Goal: Task Accomplishment & Management: Manage account settings

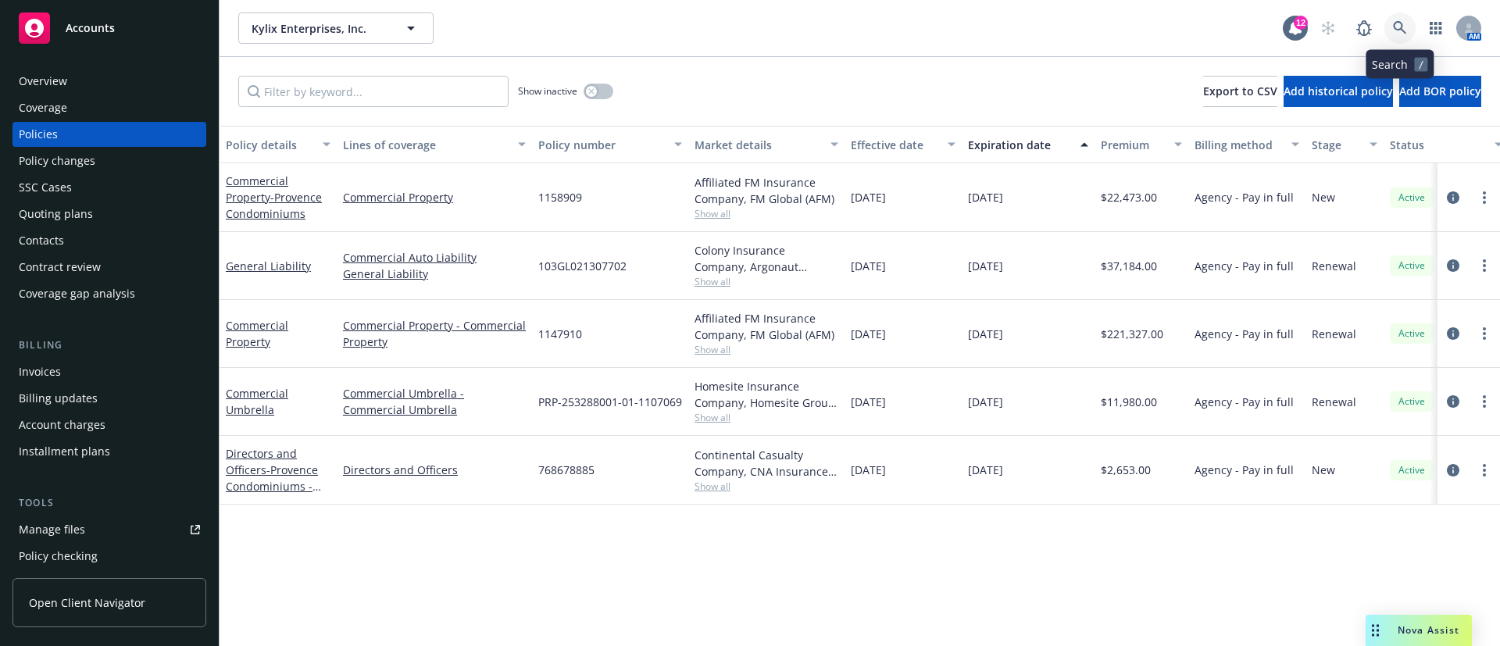
click at [1398, 25] on icon at bounding box center [1400, 28] width 14 height 14
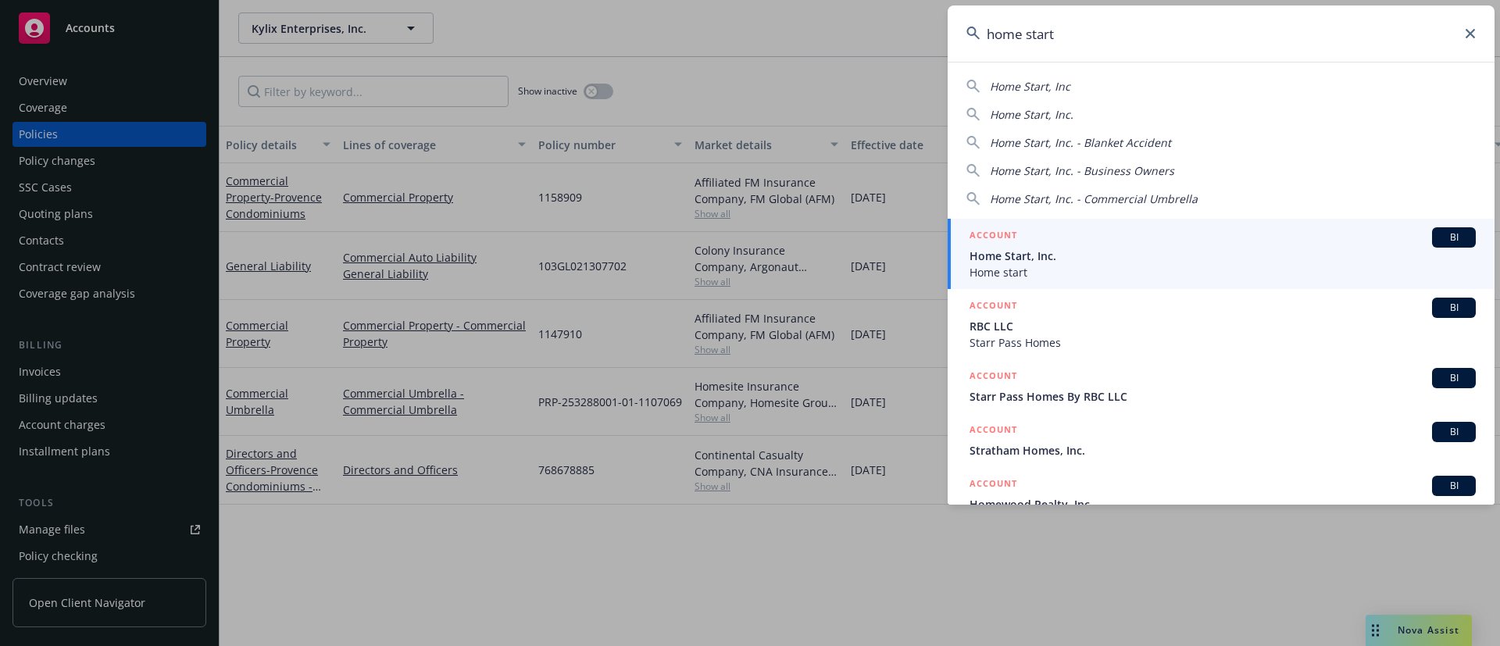
type input "home start"
click at [1100, 265] on span "Home start" at bounding box center [1223, 272] width 506 height 16
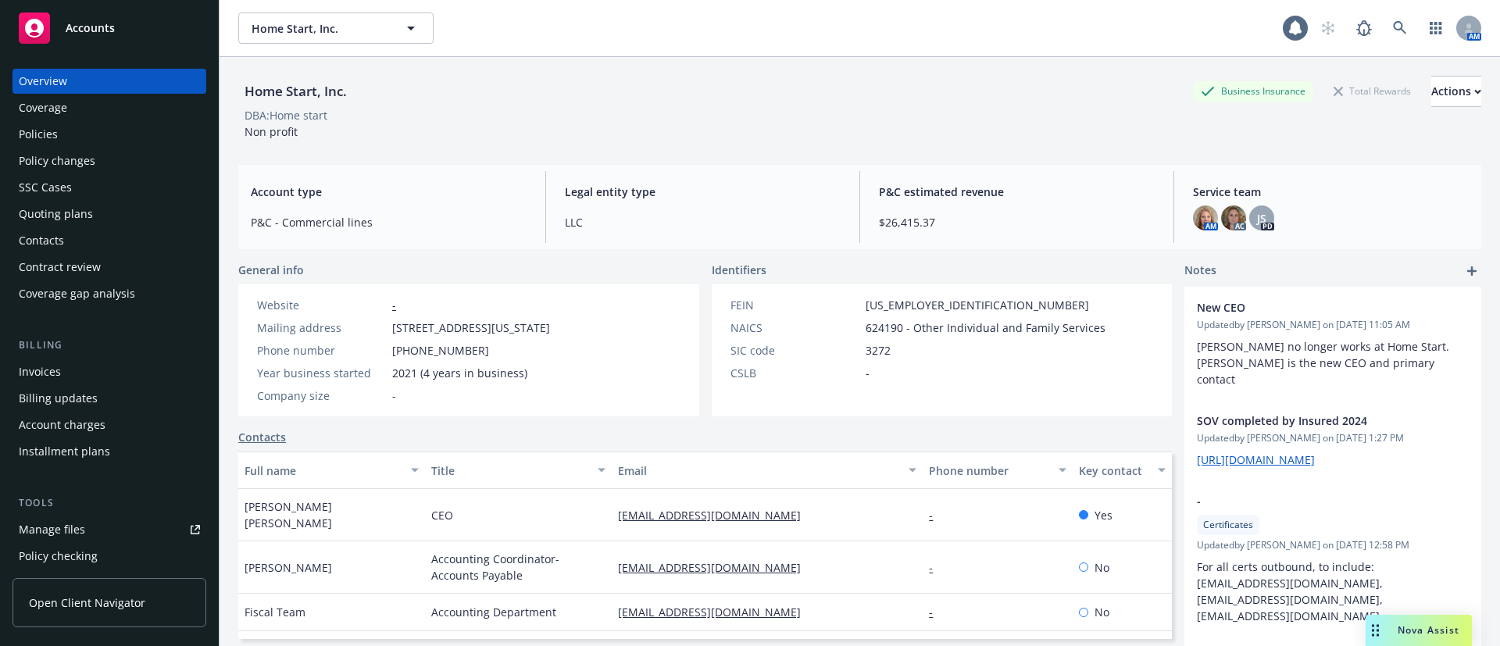
click at [111, 212] on div "Quoting plans" at bounding box center [109, 214] width 181 height 25
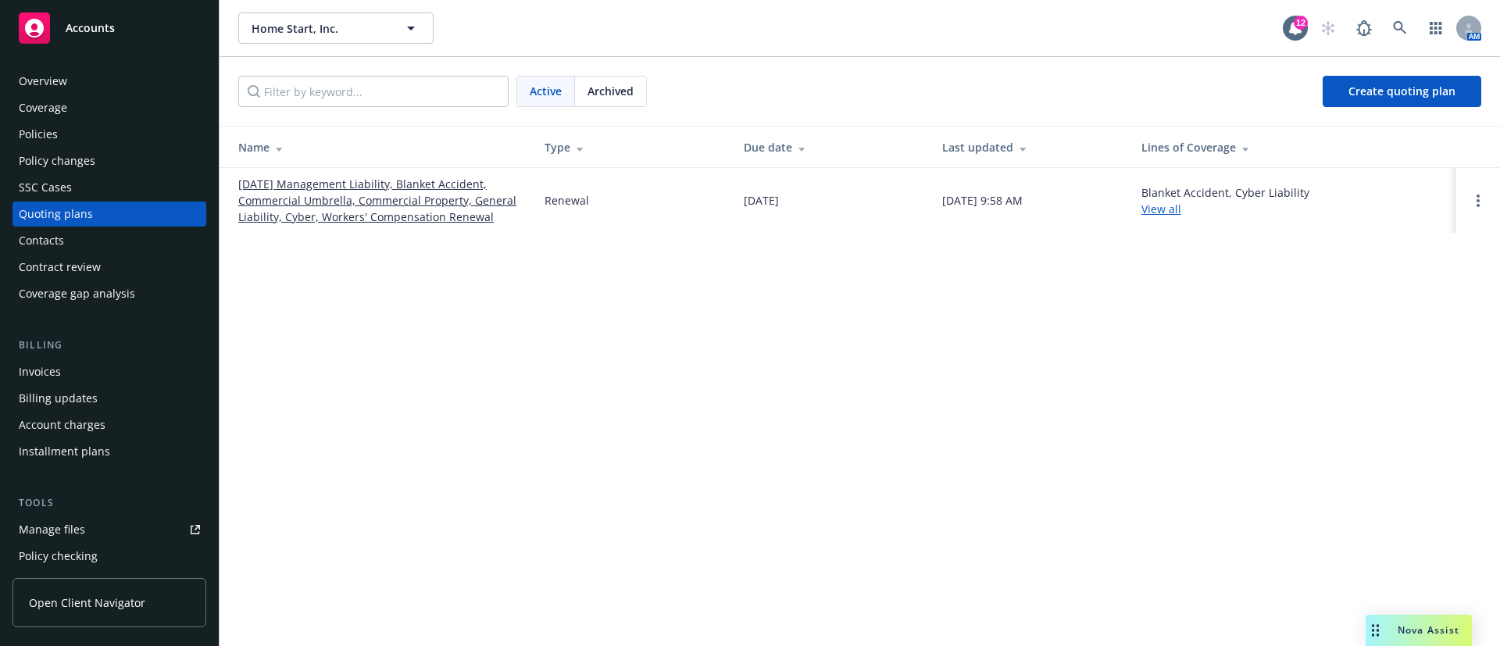
click at [377, 186] on link "[DATE] Management Liability, Blanket Accident, Commercial Umbrella, Commercial …" at bounding box center [378, 200] width 281 height 49
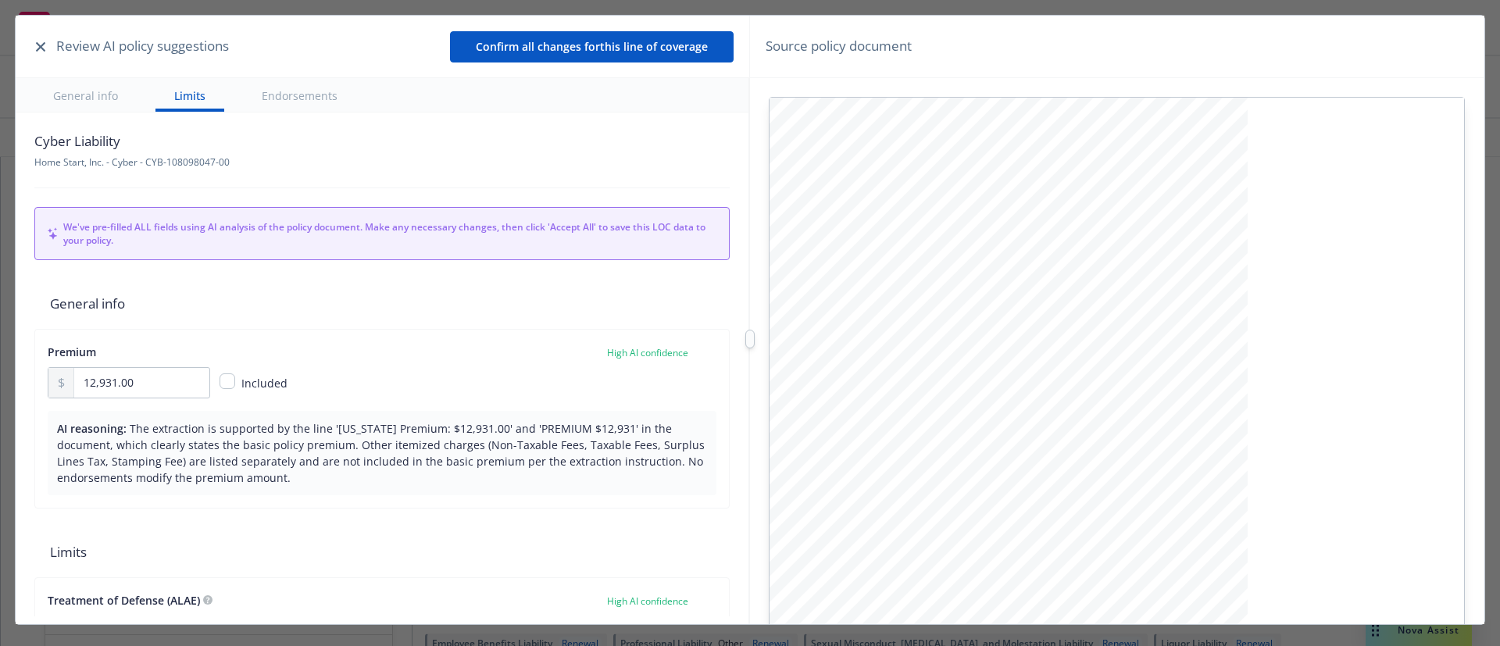
click at [44, 53] on button "button" at bounding box center [40, 47] width 19 height 19
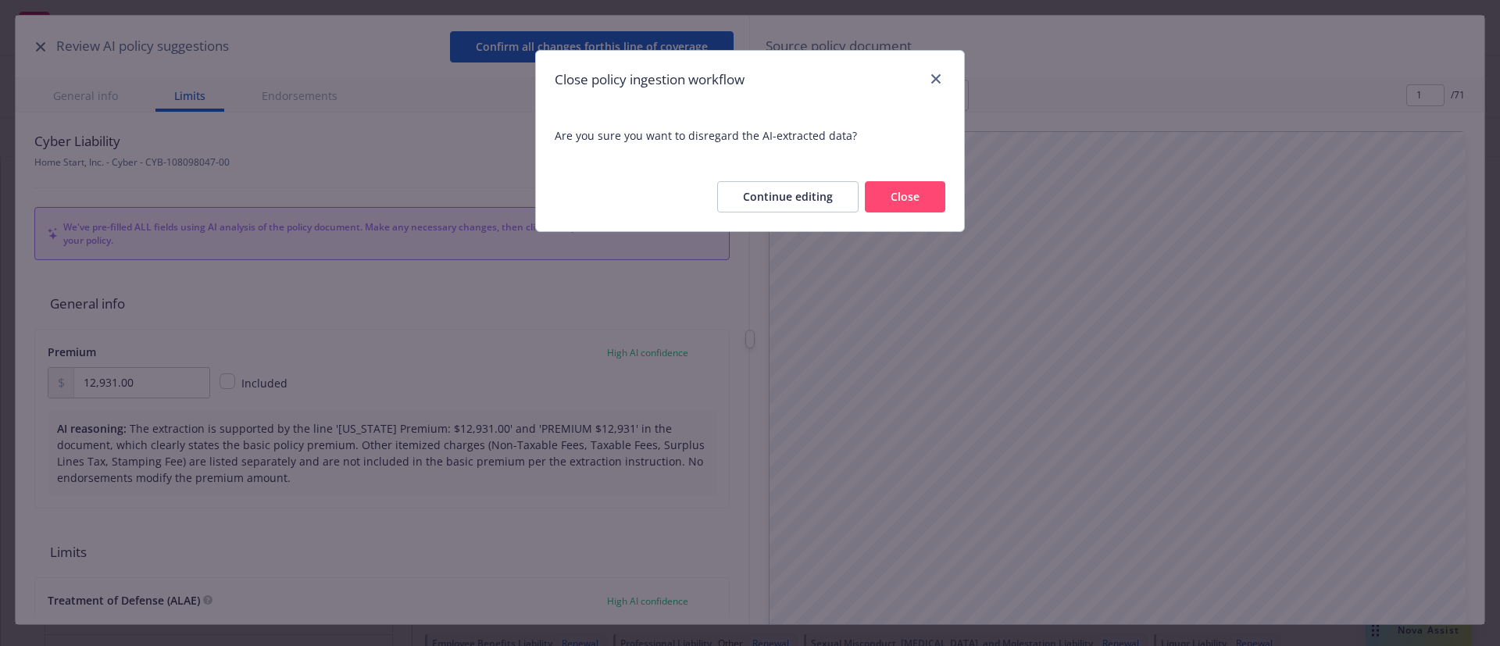
click at [924, 195] on button "Close" at bounding box center [905, 196] width 80 height 31
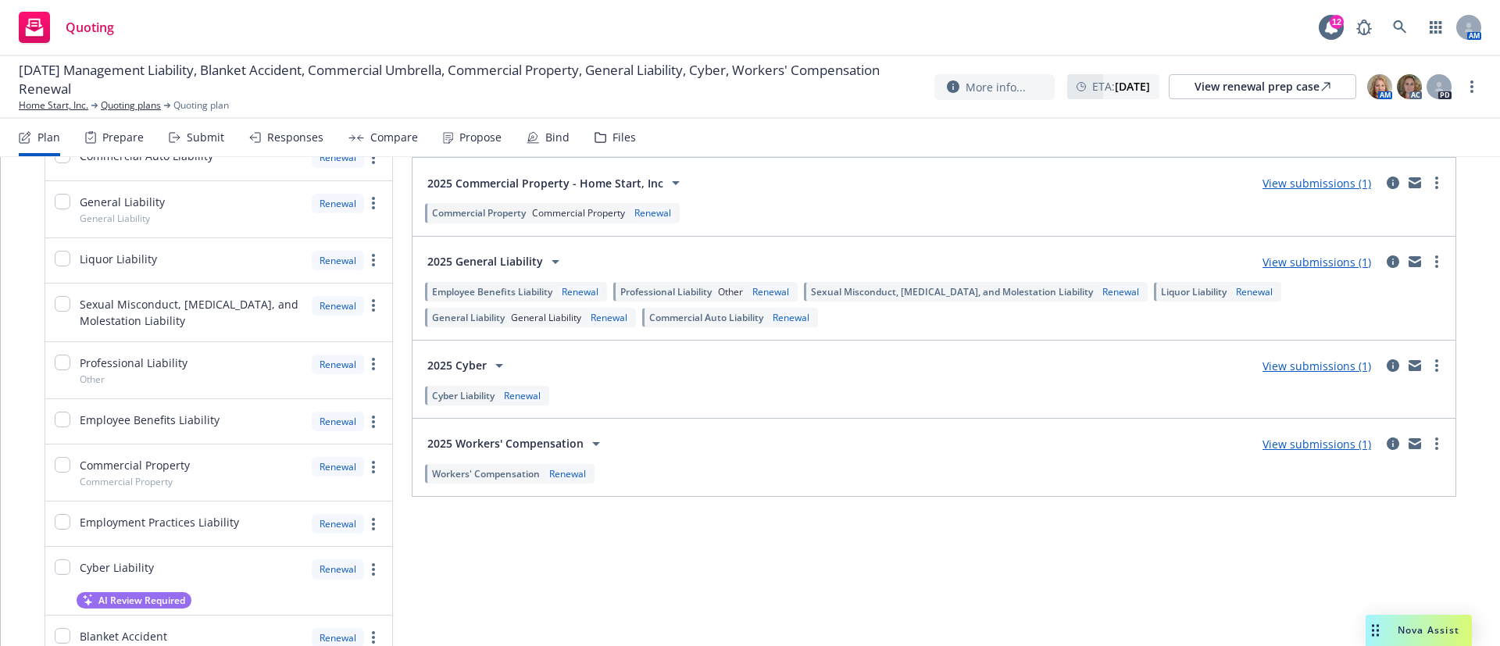
scroll to position [234, 0]
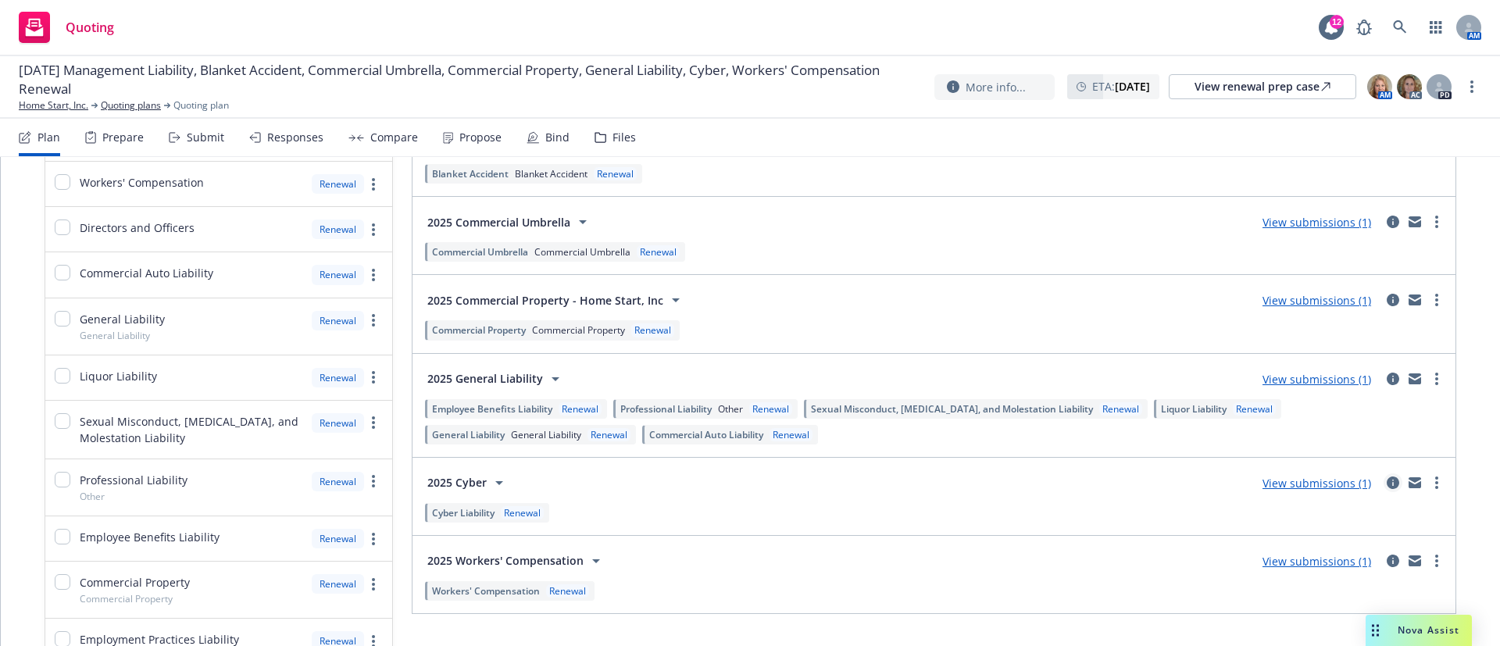
click at [1387, 478] on icon "circleInformation" at bounding box center [1393, 483] width 13 height 13
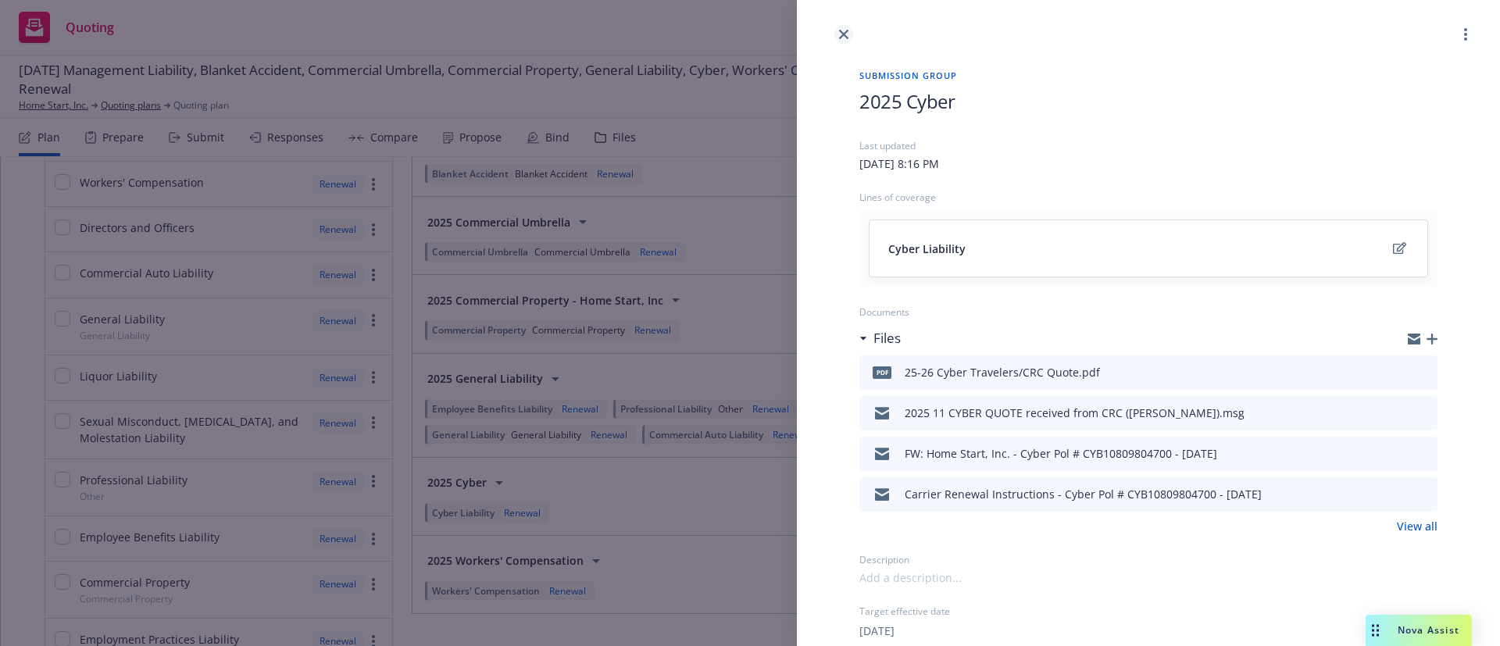
click at [841, 38] on icon "close" at bounding box center [843, 34] width 9 height 9
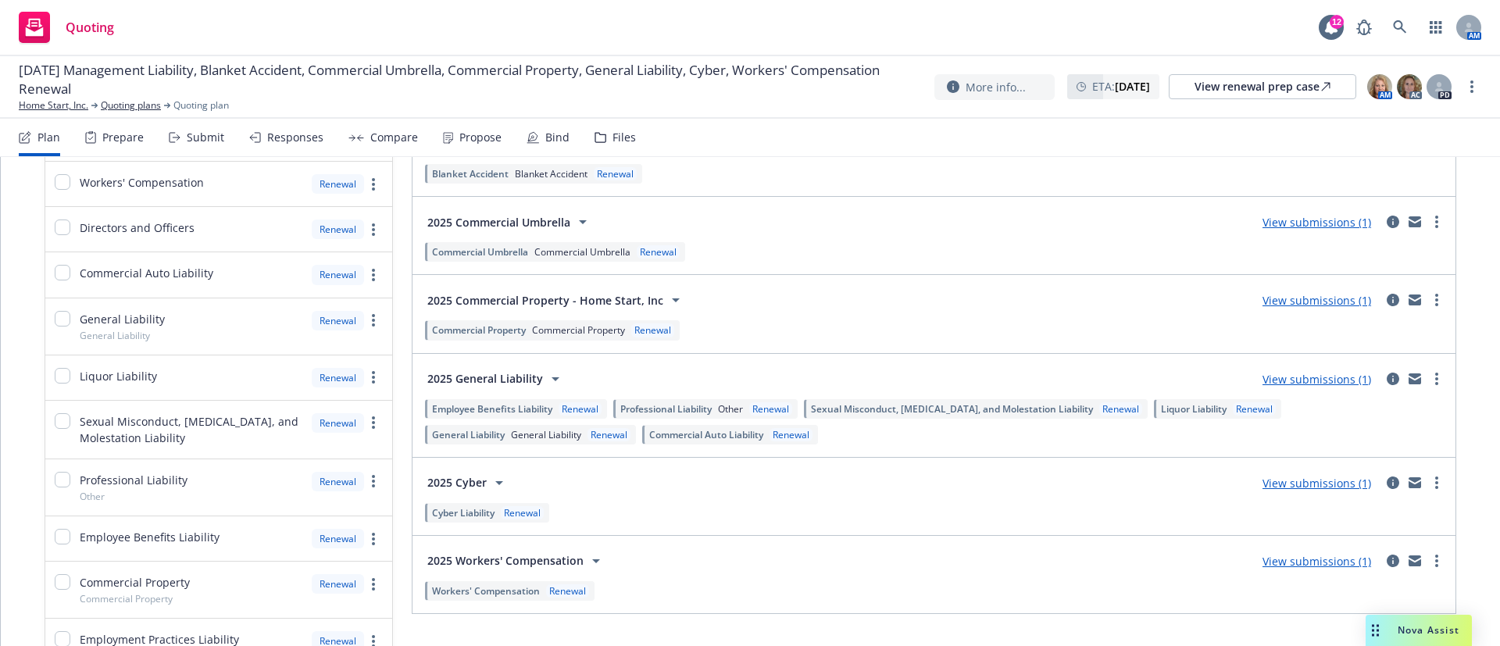
click at [623, 142] on div "Files" at bounding box center [624, 137] width 23 height 13
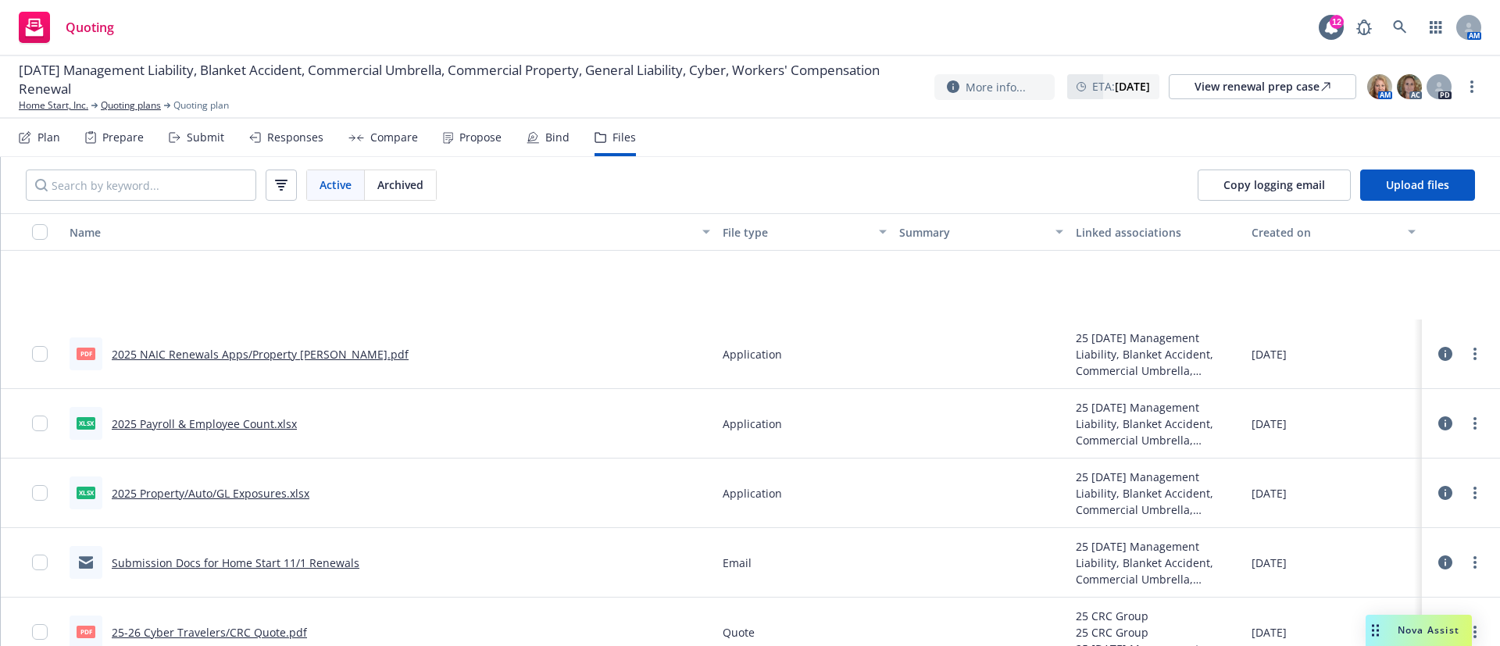
scroll to position [234, 0]
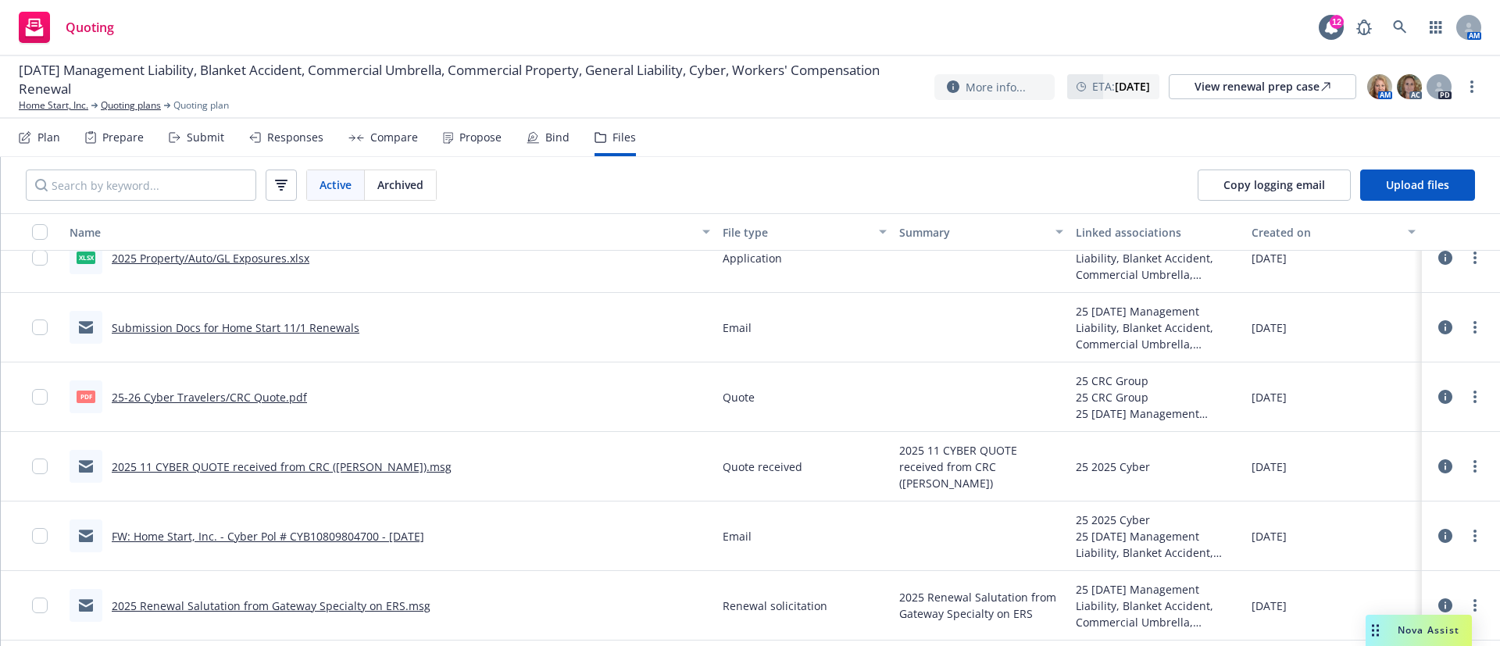
click at [1438, 325] on icon at bounding box center [1445, 327] width 14 height 14
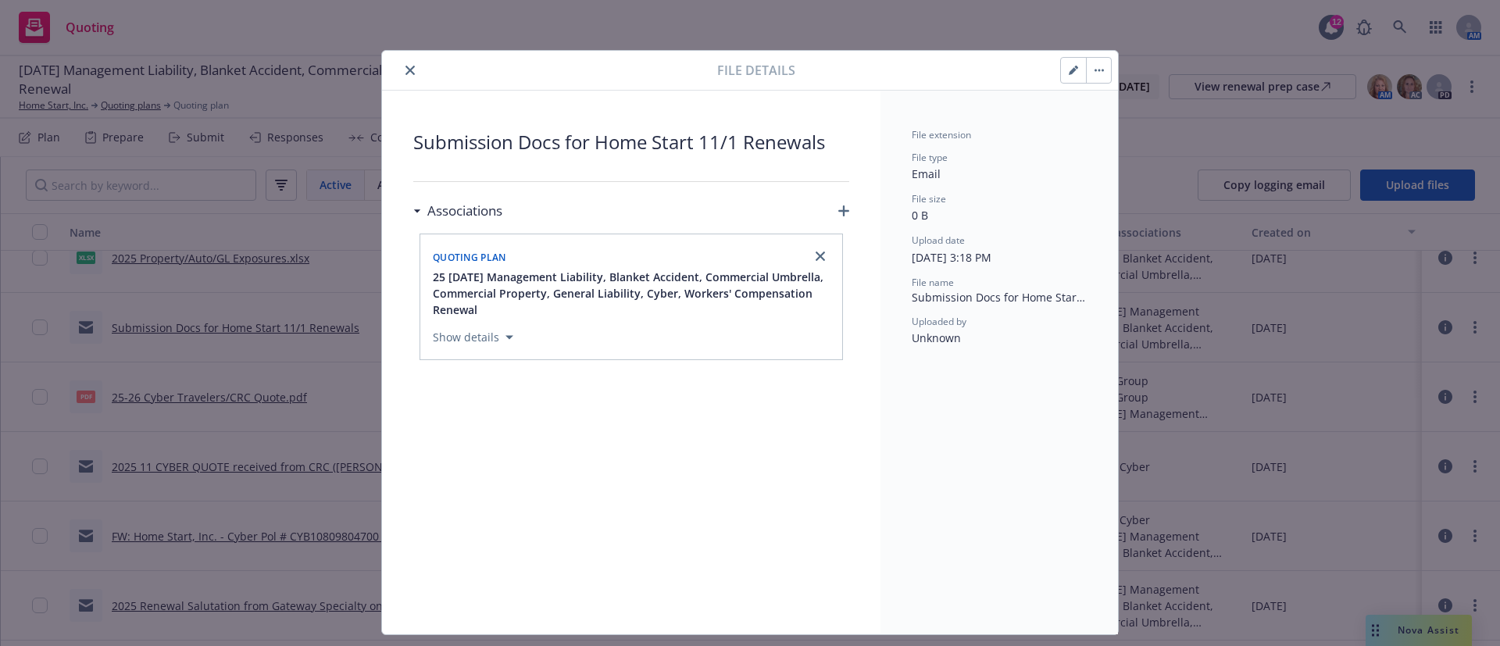
click at [1069, 71] on icon "button" at bounding box center [1073, 71] width 8 height 8
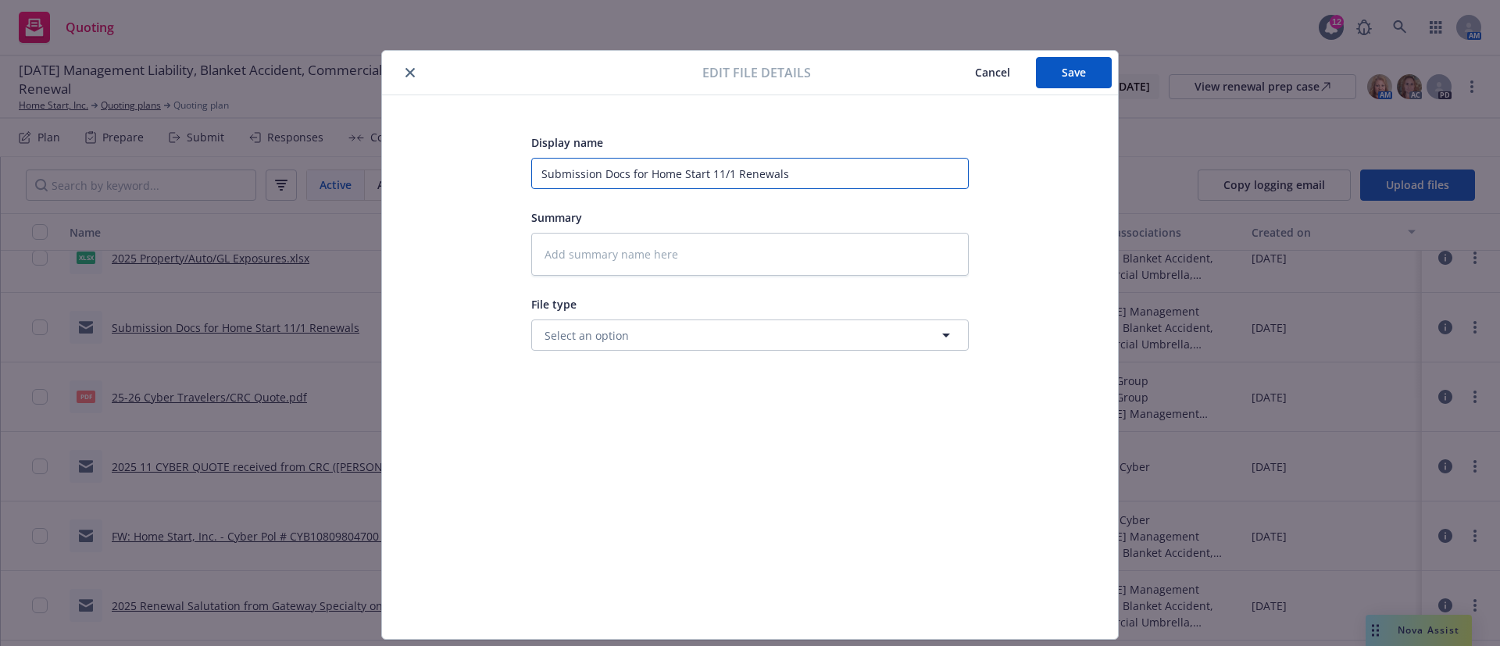
click at [531, 176] on input "Submission Docs for Home Start 11/1 Renewals" at bounding box center [750, 173] width 438 height 31
type textarea "x"
type input "TSubmission Docs for Home Start 11/1 Renewals"
type textarea "x"
type input "ToSubmission Docs for Home Start 11/1 Renewals"
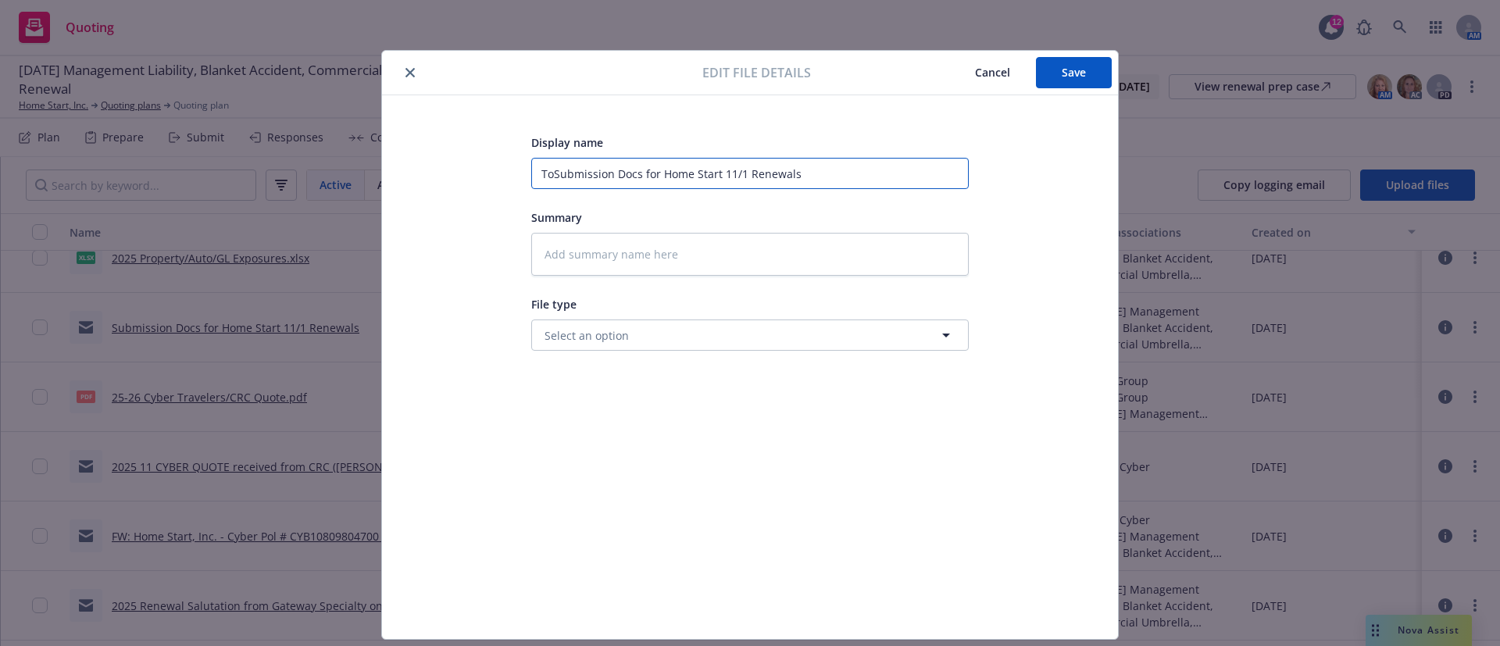
type textarea "x"
type input "To Submission Docs for Home Start 11/1 Renewals"
type textarea "x"
type input "To ASubmission Docs for Home Start 11/1 Renewals"
type textarea "x"
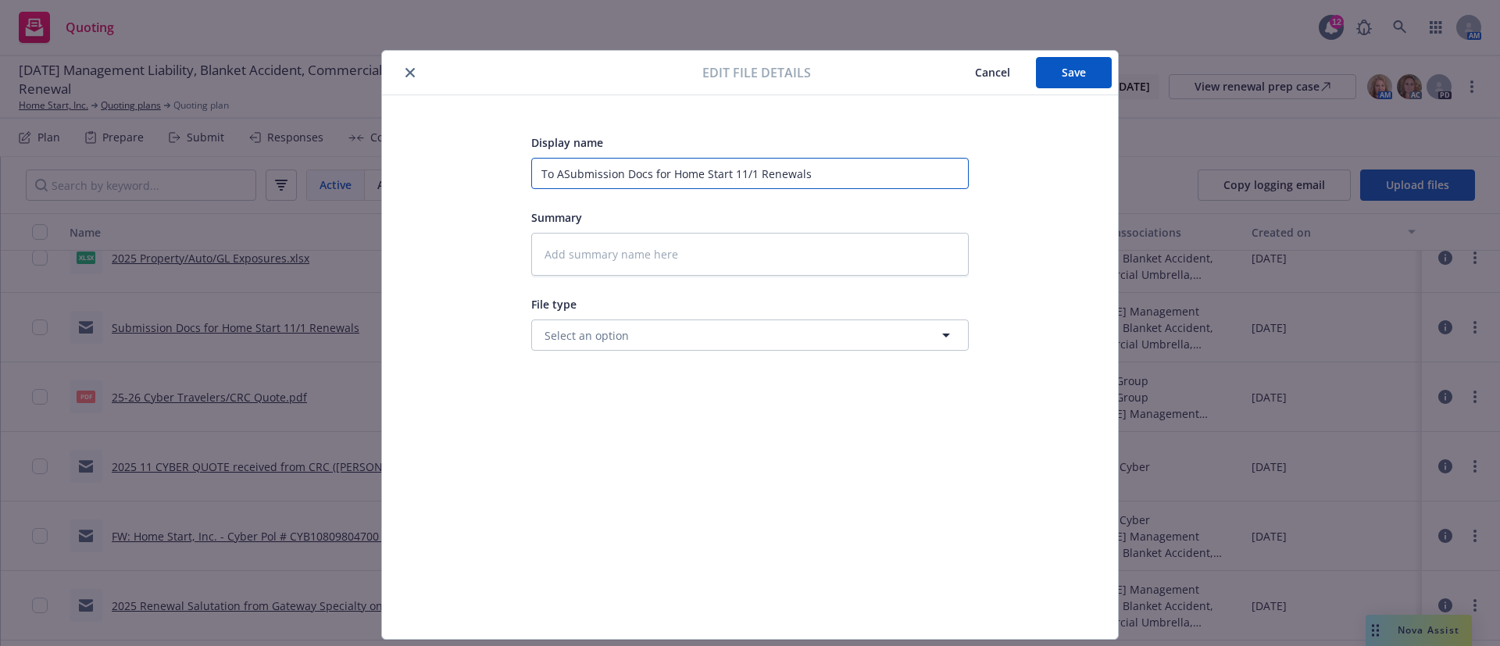
type input "To AMSubmission Docs for Home Start 11/1 Renewals"
type textarea "x"
type input "To AM:Submission Docs for Home Start 11/1 Renewals"
type textarea "x"
type input "To AM: Submission Docs for Home Start 11/1 Renewals"
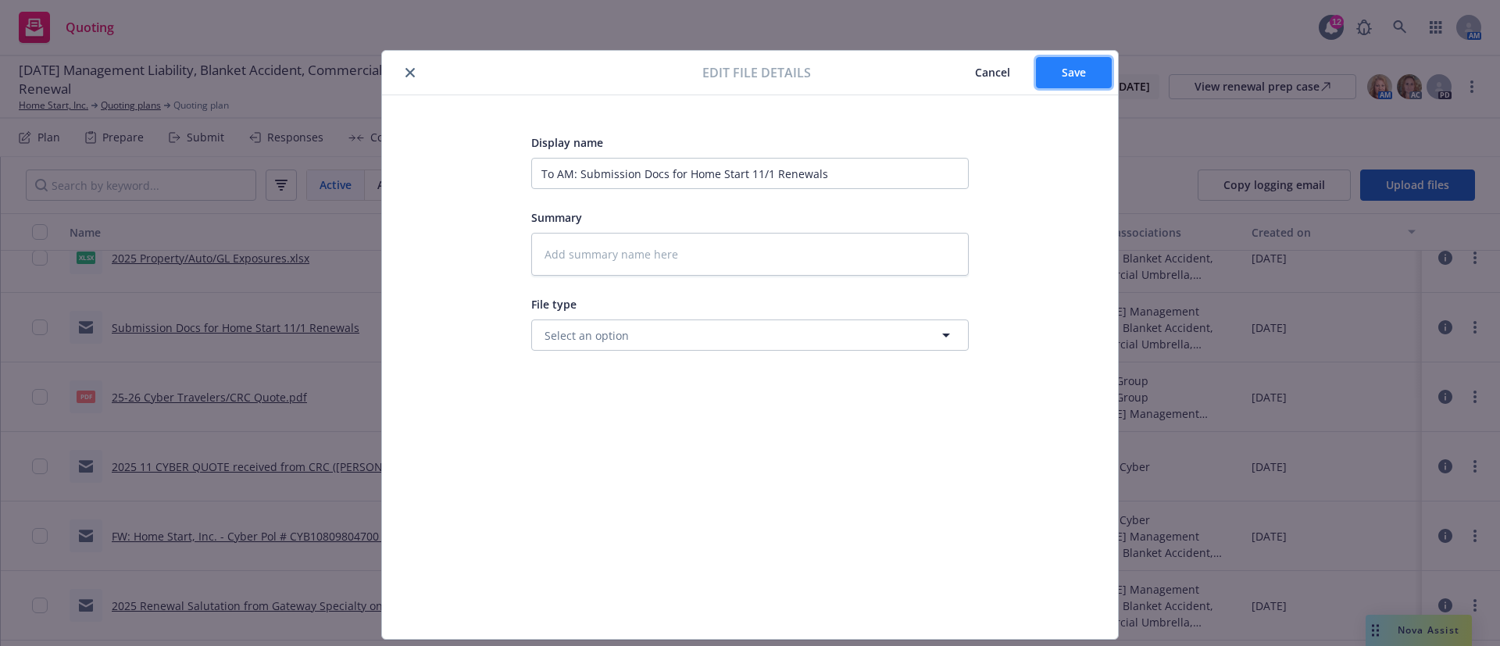
click at [1072, 77] on span "Save" at bounding box center [1074, 72] width 24 height 15
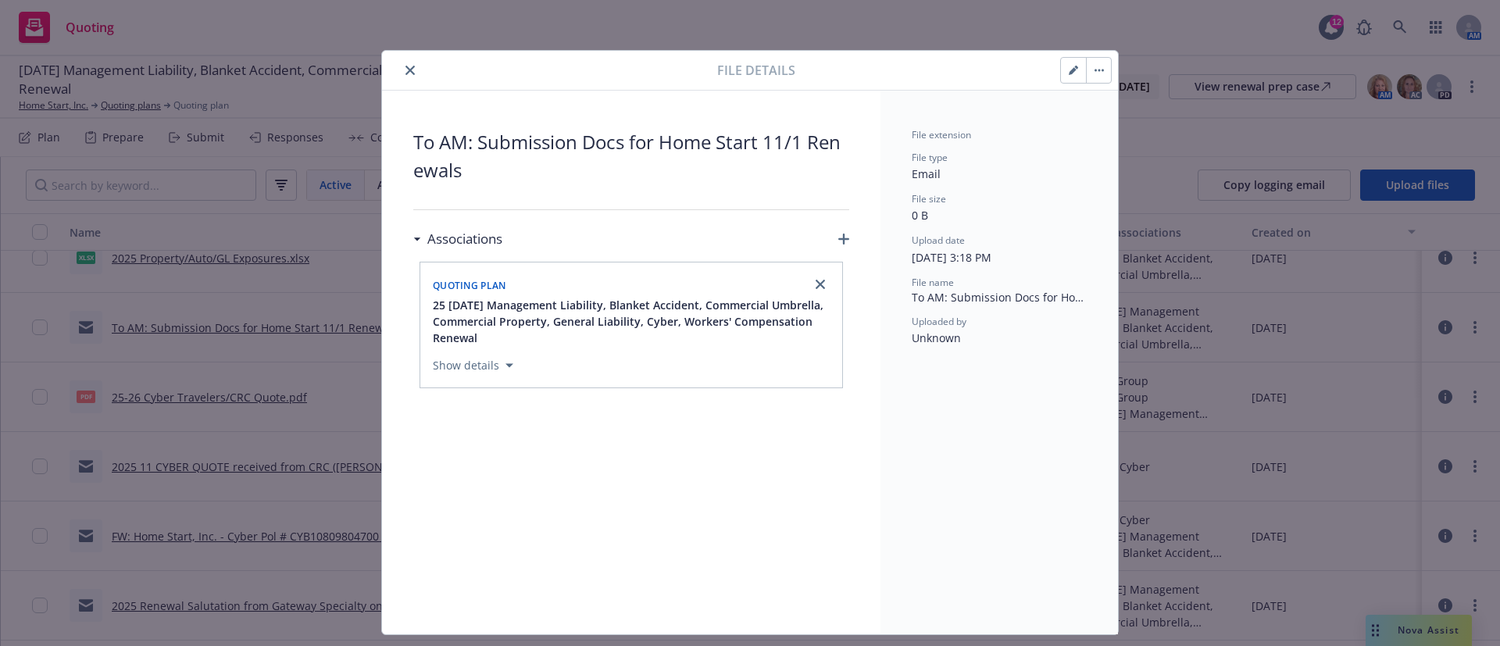
click at [401, 61] on button "close" at bounding box center [410, 70] width 19 height 19
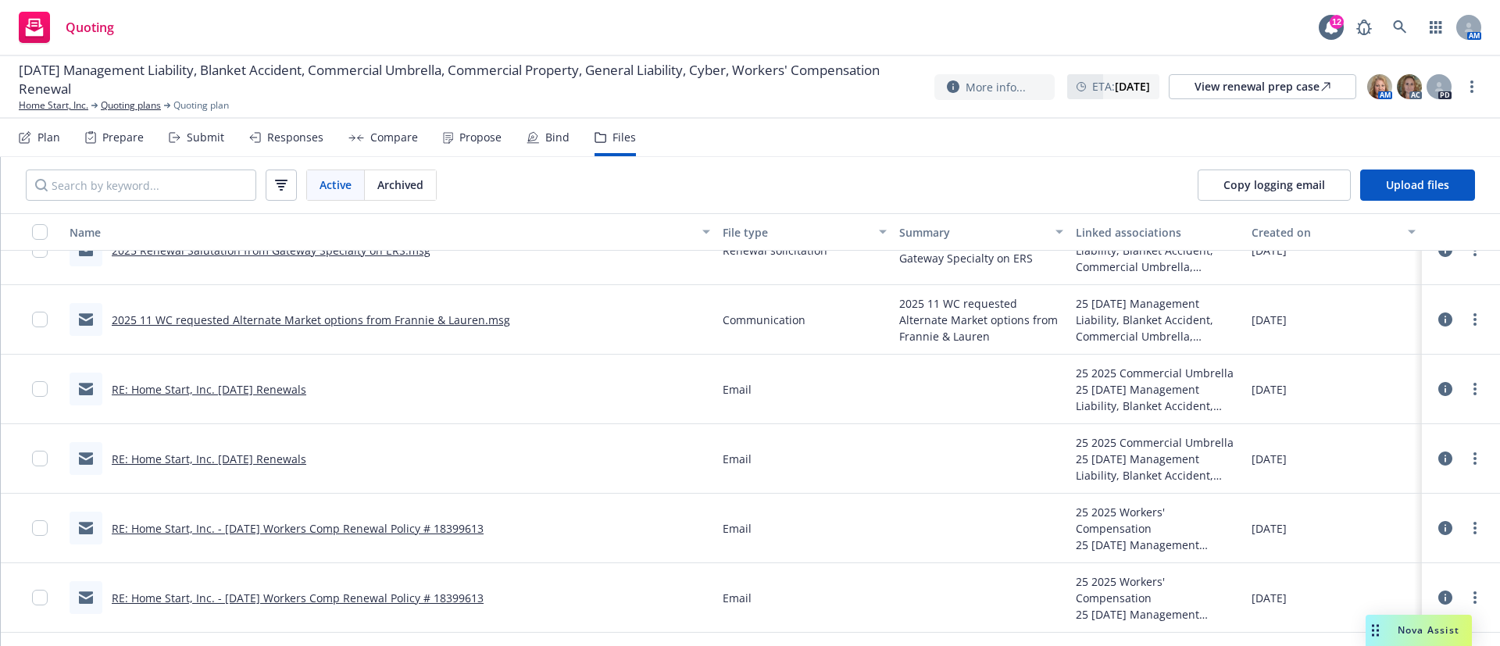
scroll to position [352, 0]
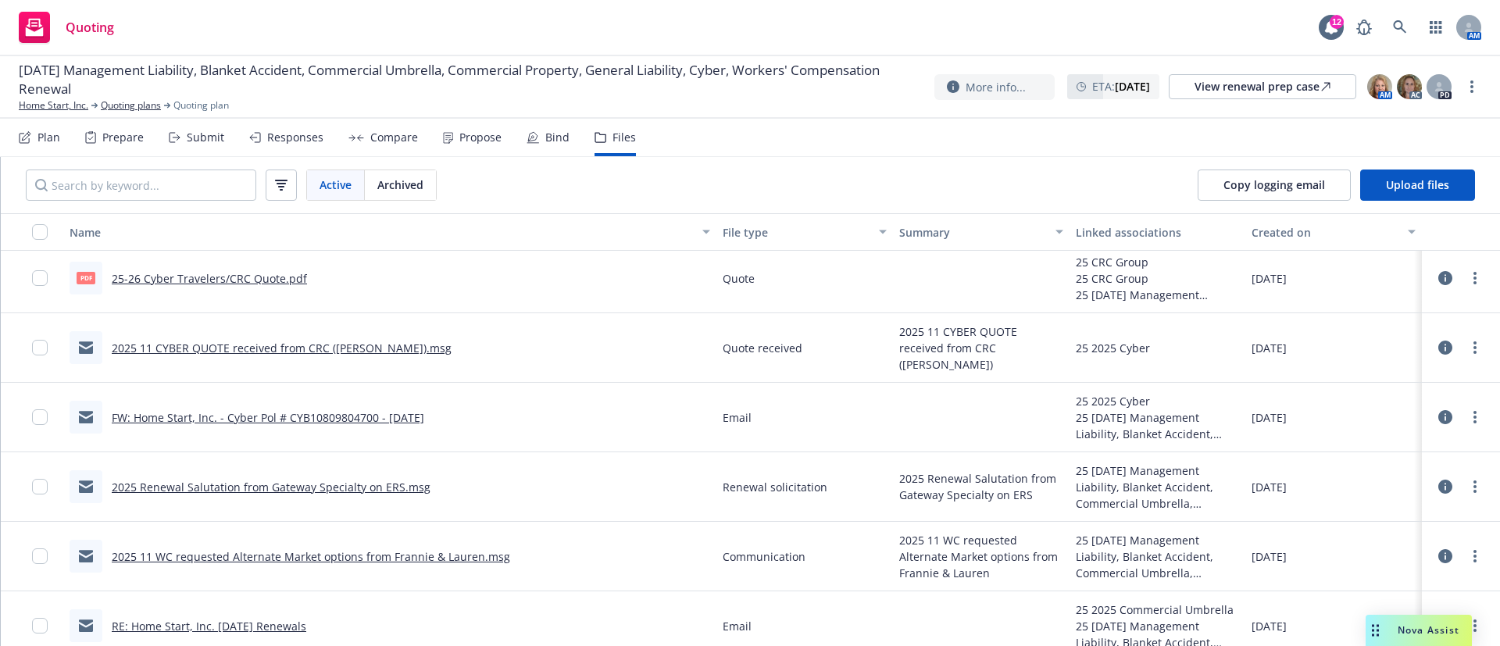
click at [693, 188] on div "Active Archived Copy logging email Upload files" at bounding box center [750, 185] width 1499 height 56
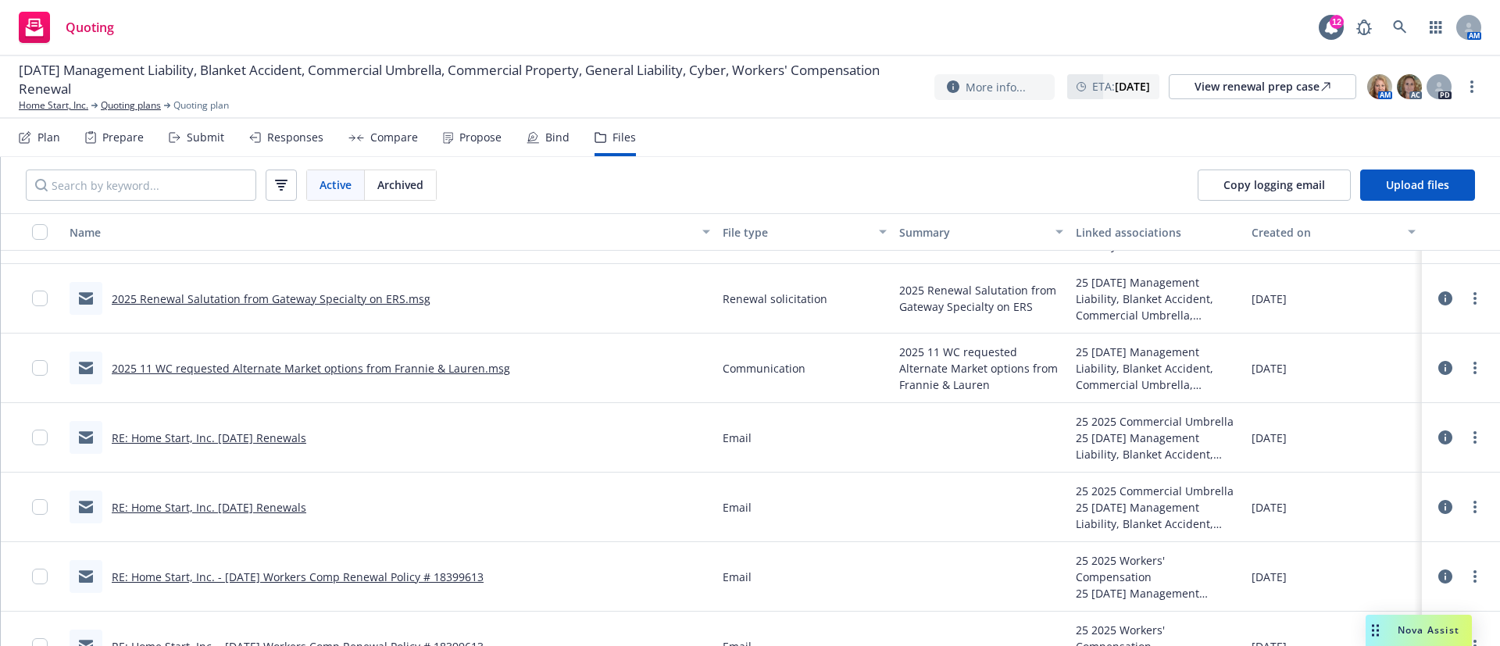
scroll to position [448, 0]
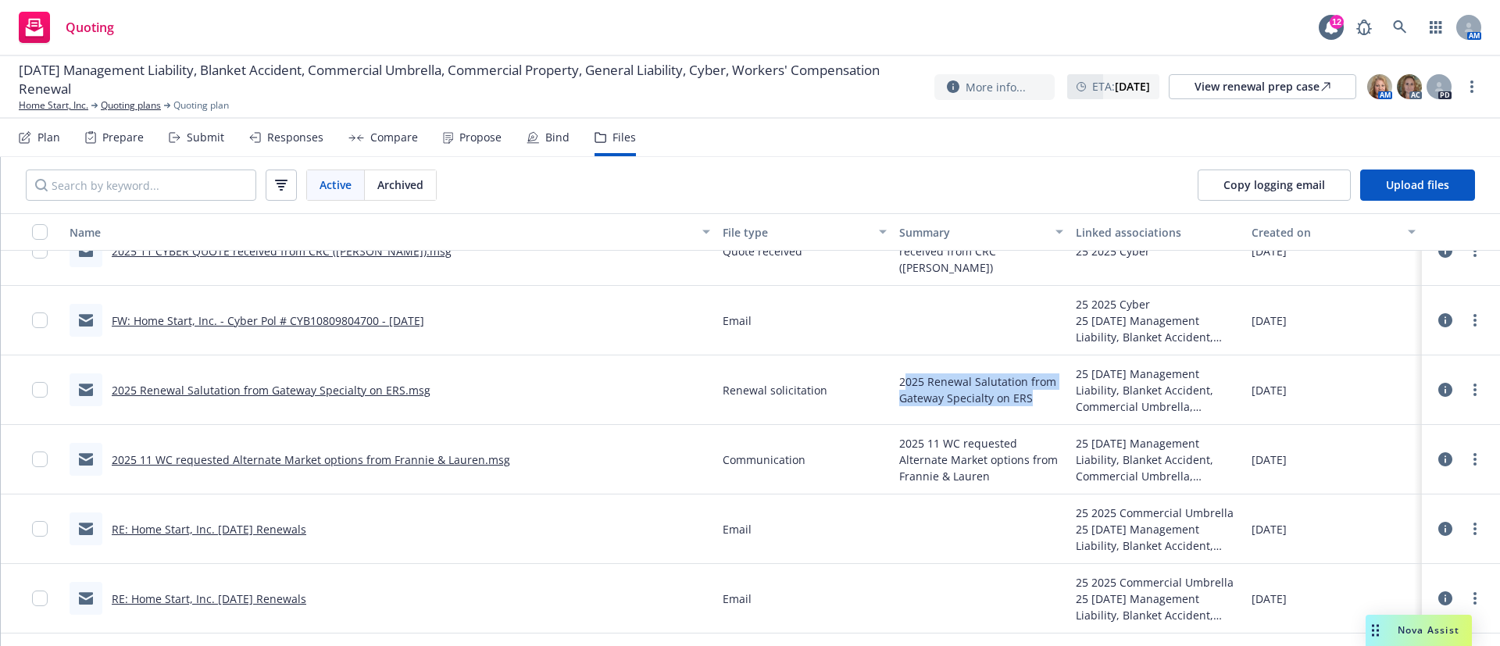
drag, startPoint x: 901, startPoint y: 384, endPoint x: 1021, endPoint y: 404, distance: 121.9
click at [1021, 404] on span "2025 Renewal Salutation from Gateway Specialty on ERS" at bounding box center [981, 389] width 164 height 33
click at [974, 408] on div "2025 Renewal Salutation from Gateway Specialty on ERS" at bounding box center [981, 390] width 177 height 70
click at [1438, 395] on icon at bounding box center [1445, 390] width 14 height 14
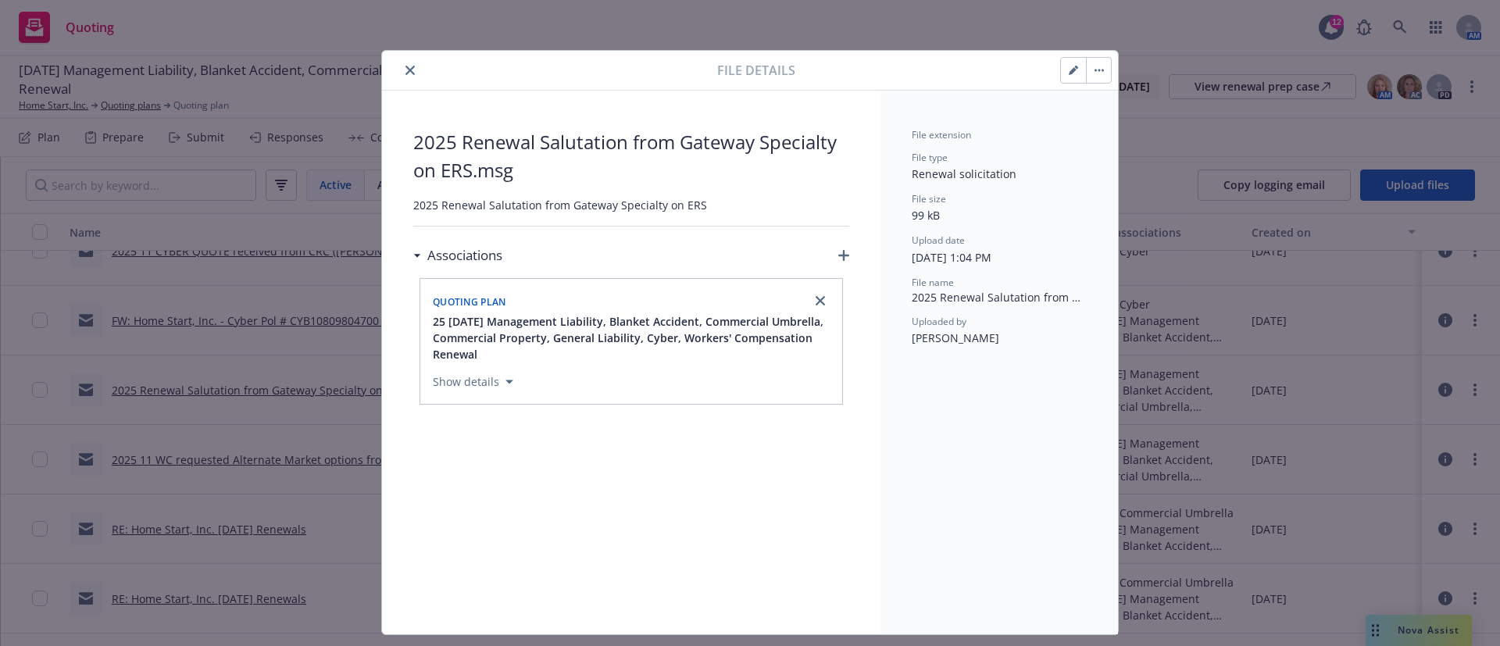
click at [407, 64] on button "close" at bounding box center [410, 70] width 19 height 19
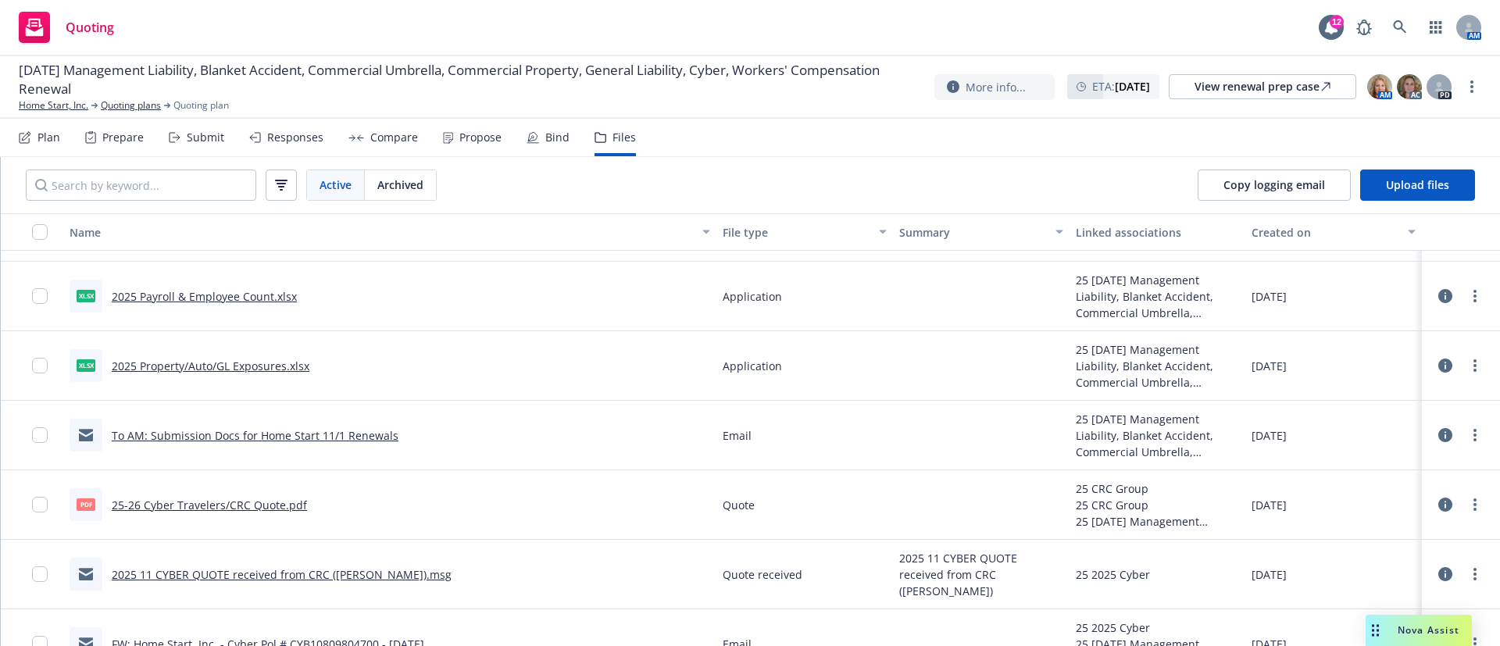
scroll to position [117, 0]
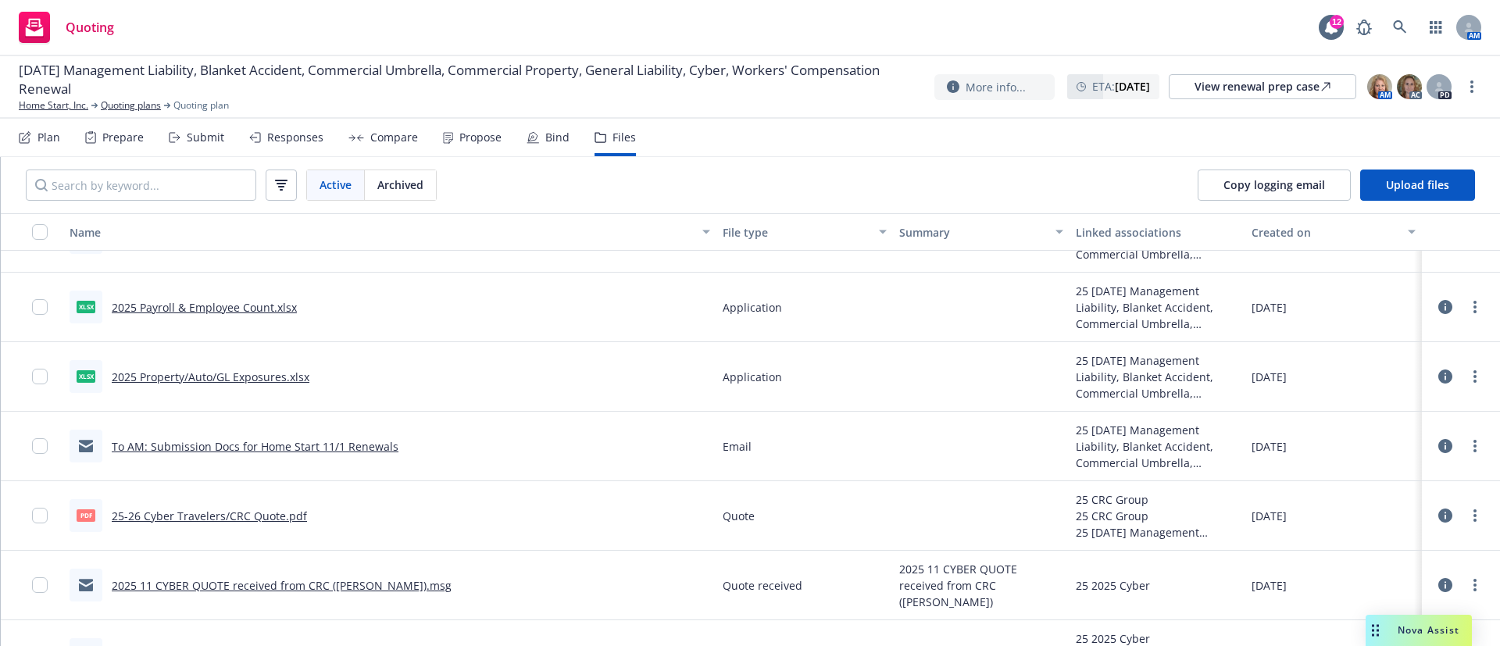
click at [1428, 444] on div at bounding box center [1461, 446] width 66 height 50
click at [1438, 443] on icon at bounding box center [1445, 446] width 14 height 14
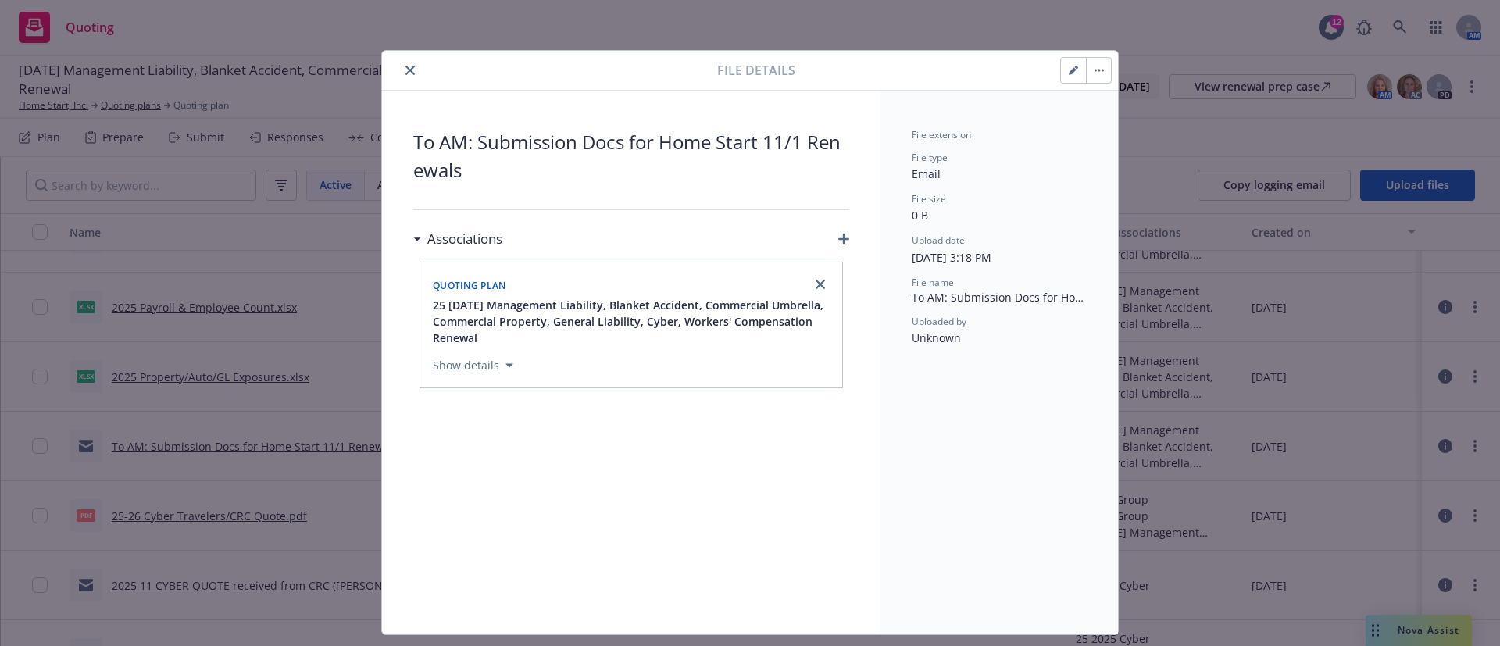
click at [401, 81] on div "File details" at bounding box center [750, 71] width 736 height 40
click at [402, 64] on button "close" at bounding box center [410, 70] width 19 height 19
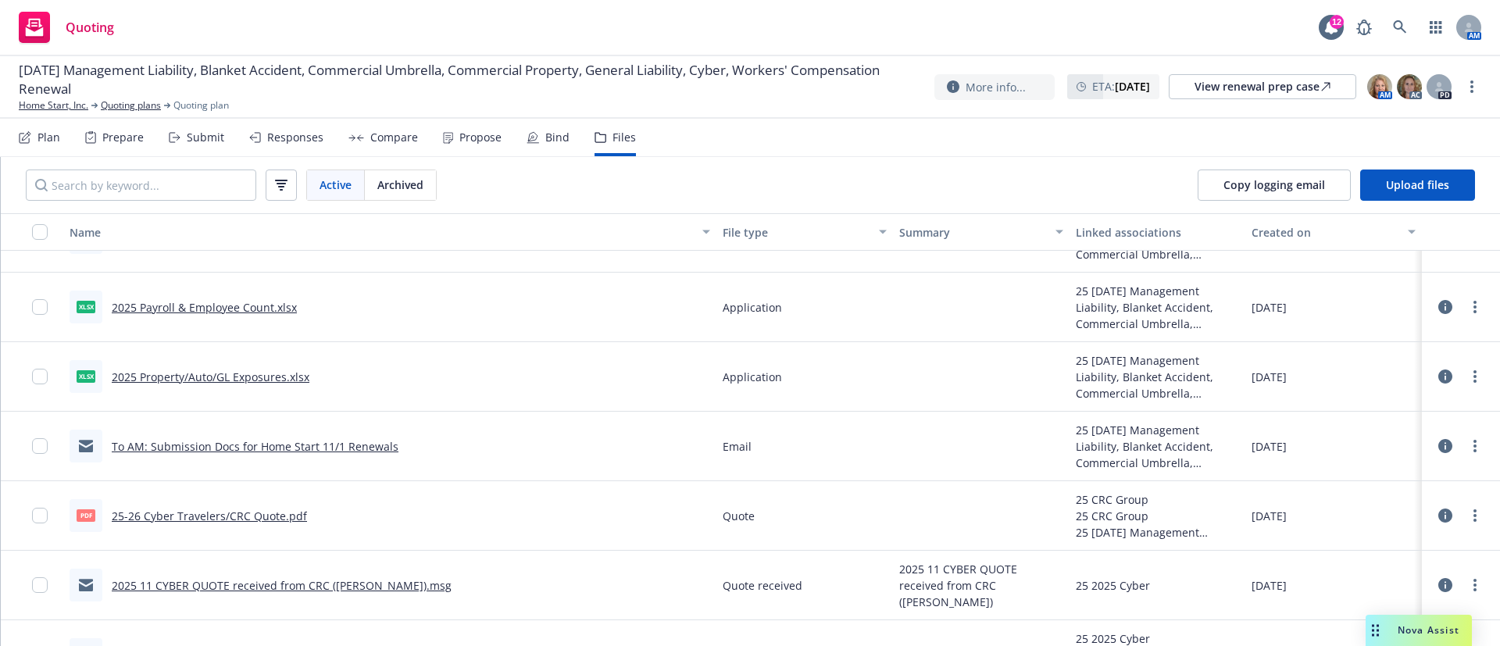
click at [359, 447] on link "To AM: Submission Docs for Home Start 11/1 Renewals" at bounding box center [255, 446] width 287 height 15
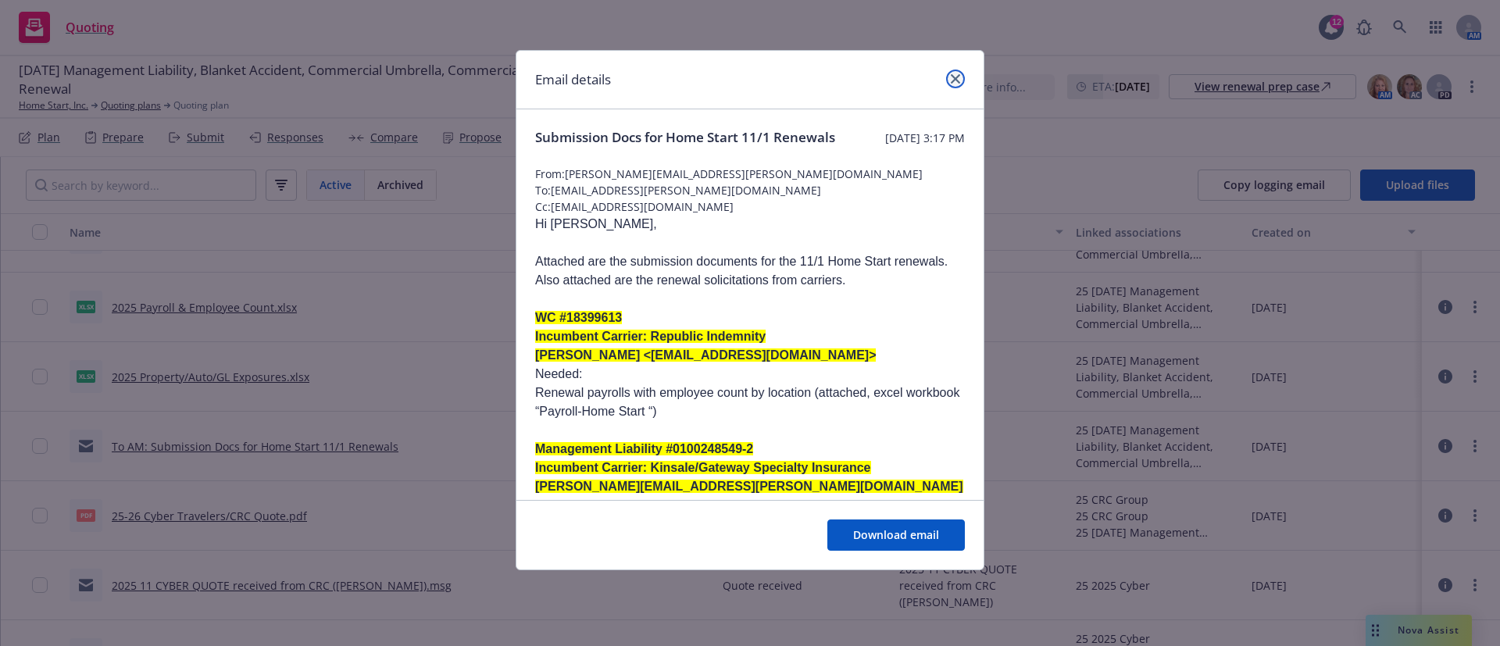
click at [963, 77] on link "close" at bounding box center [955, 79] width 19 height 19
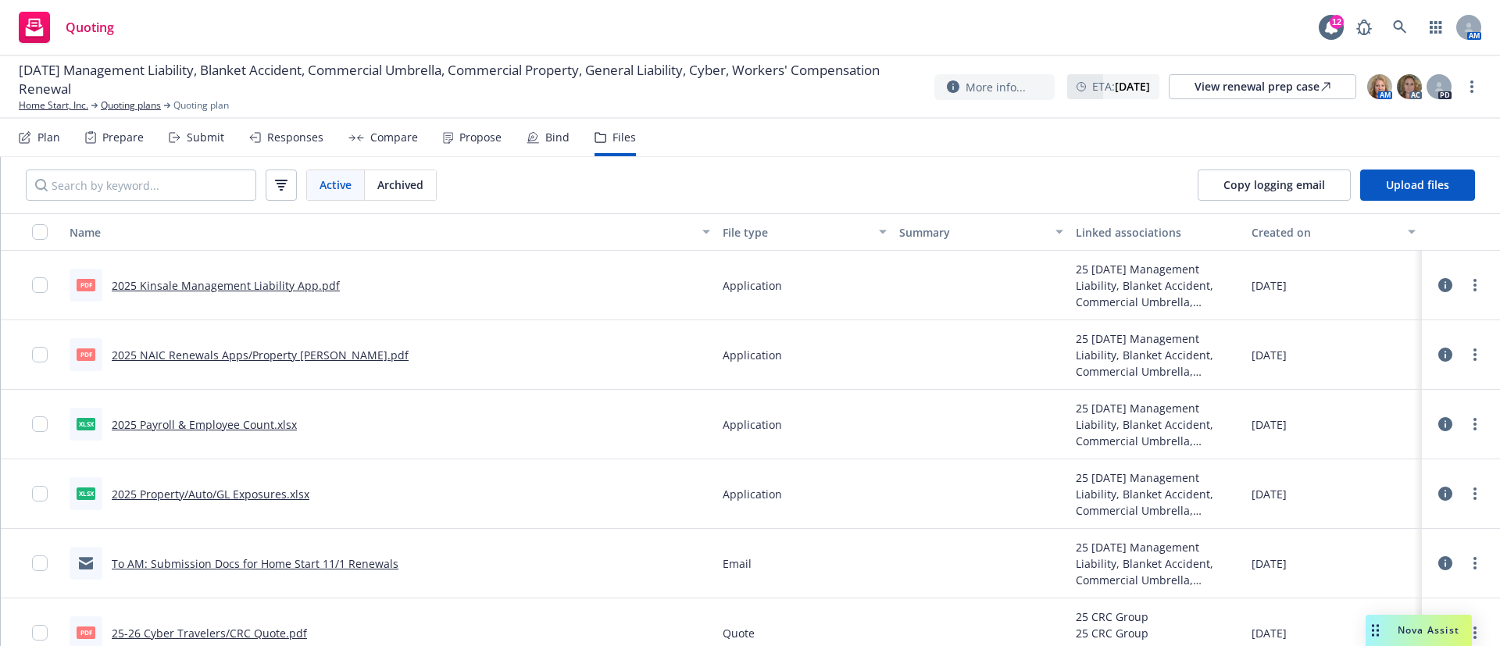
click at [271, 565] on link "To AM: Submission Docs for Home Start 11/1 Renewals" at bounding box center [255, 563] width 287 height 15
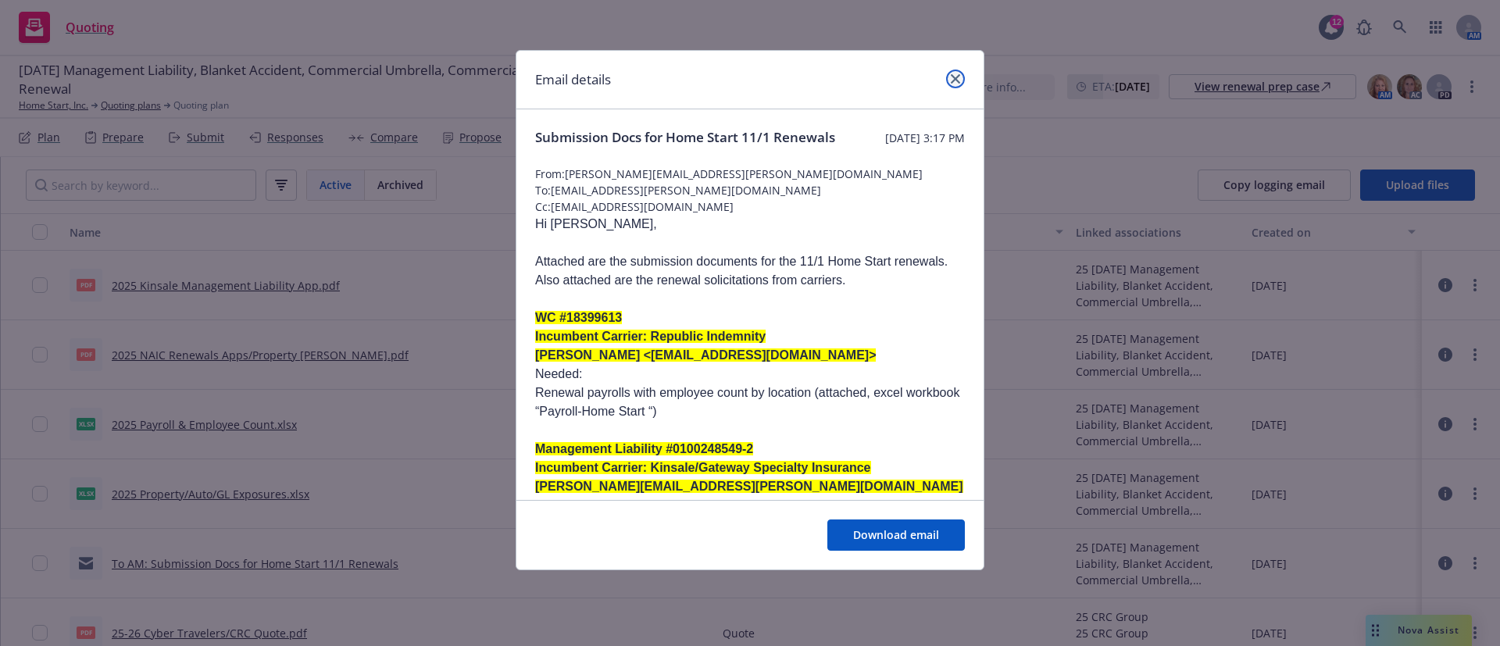
click at [948, 73] on link "close" at bounding box center [955, 79] width 19 height 19
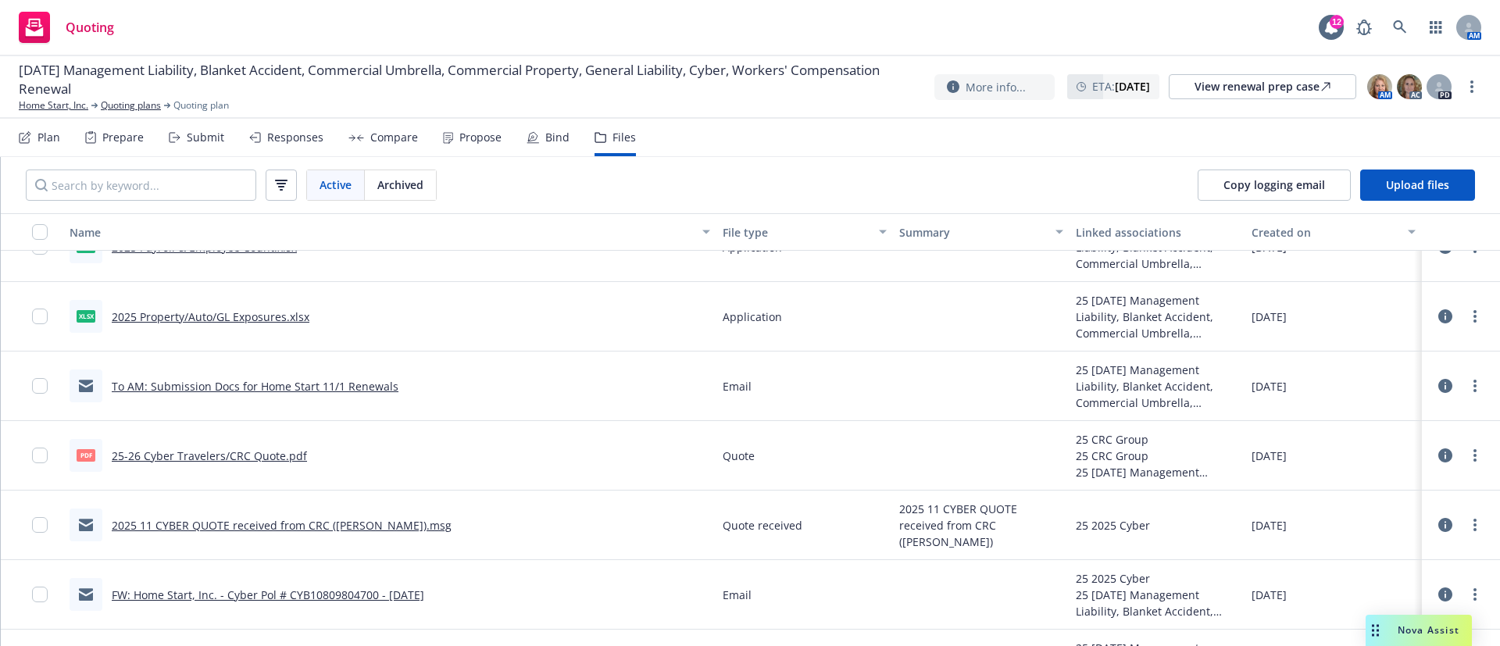
scroll to position [213, 0]
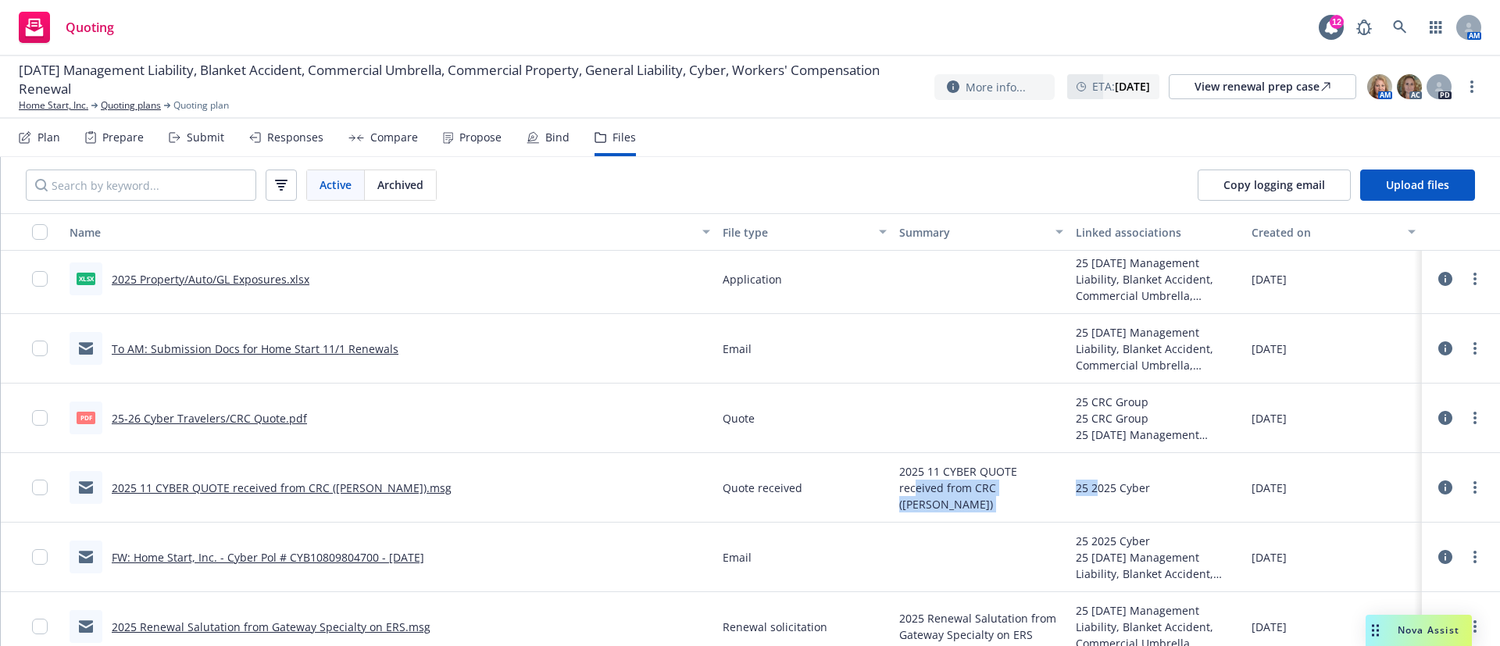
drag, startPoint x: 906, startPoint y: 498, endPoint x: 1084, endPoint y: 506, distance: 179.1
click at [1084, 506] on div "2025 11 CYBER QUOTE received from CRC ([PERSON_NAME]).msg Quote received 2025 1…" at bounding box center [750, 488] width 1499 height 70
click at [631, 484] on div "2025 11 CYBER QUOTE received from CRC ([PERSON_NAME]).msg" at bounding box center [389, 488] width 653 height 70
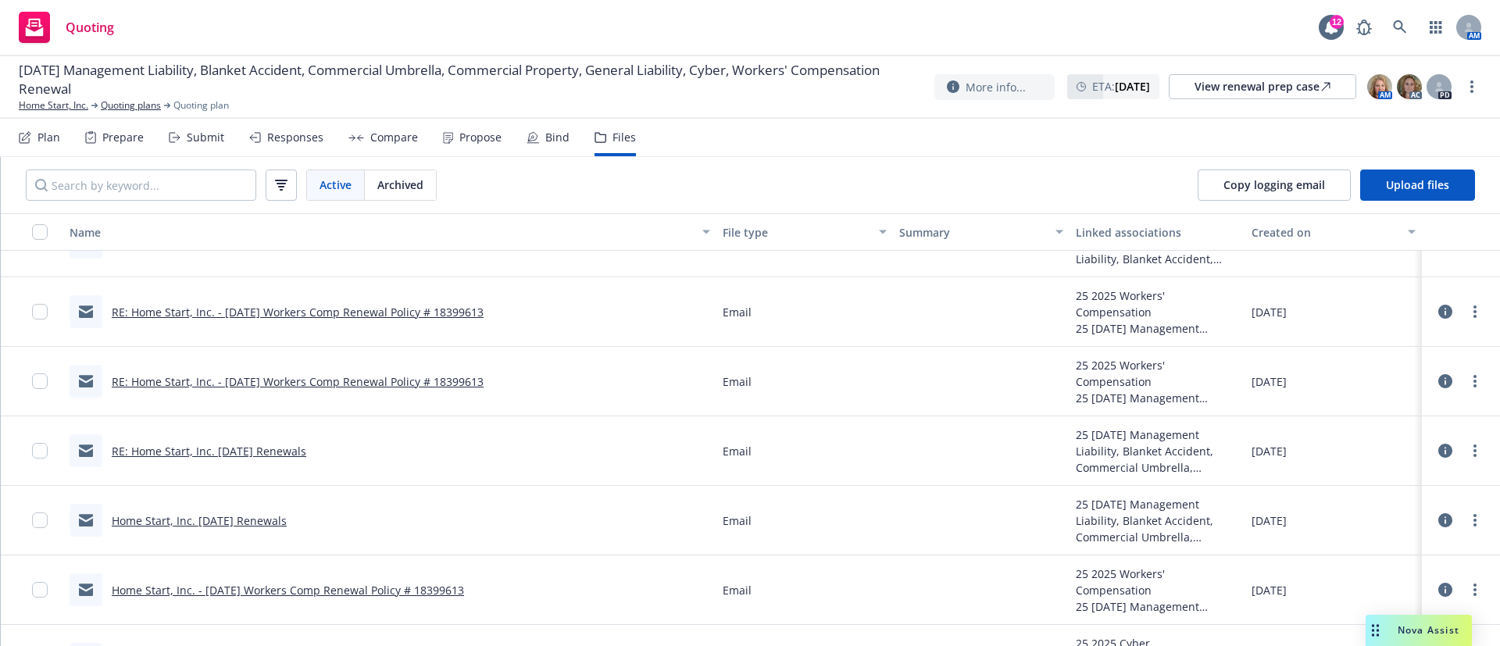
scroll to position [916, 0]
drag, startPoint x: 842, startPoint y: 393, endPoint x: 788, endPoint y: 414, distance: 57.9
click at [791, 414] on div "Email" at bounding box center [804, 383] width 177 height 70
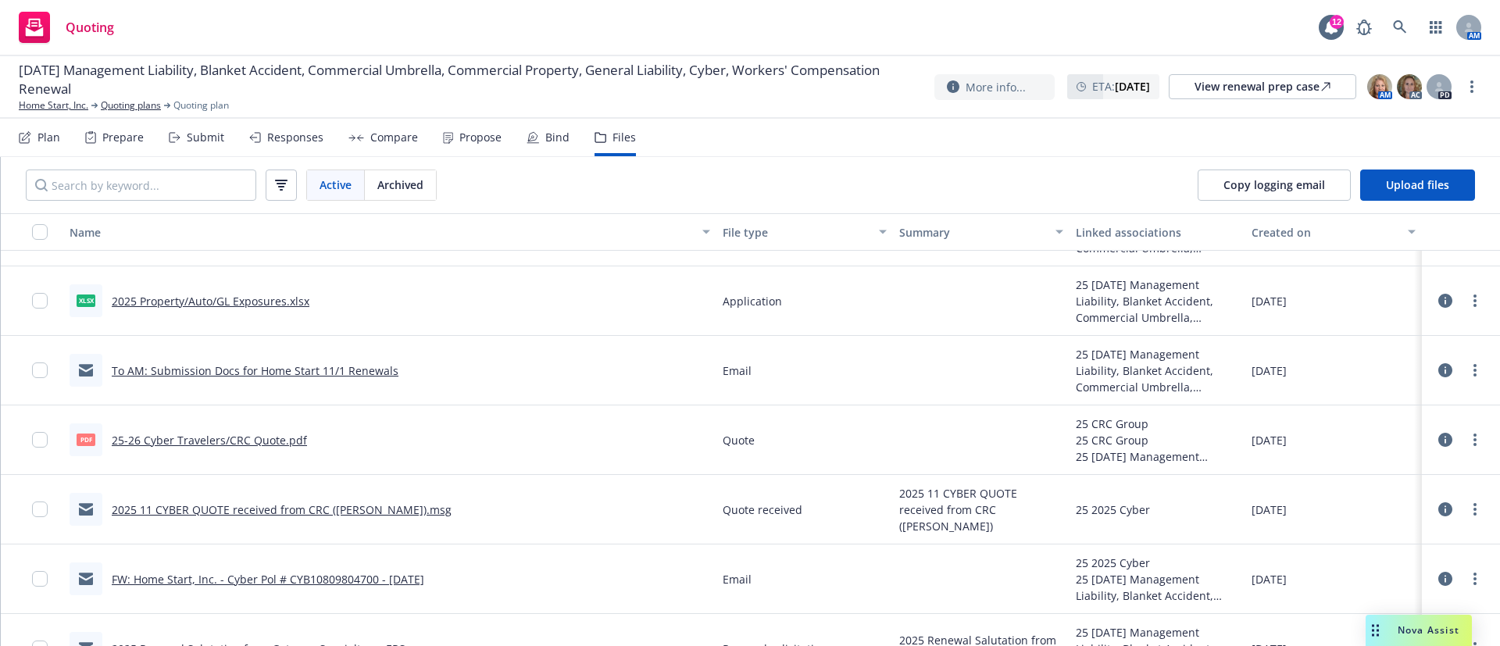
scroll to position [213, 0]
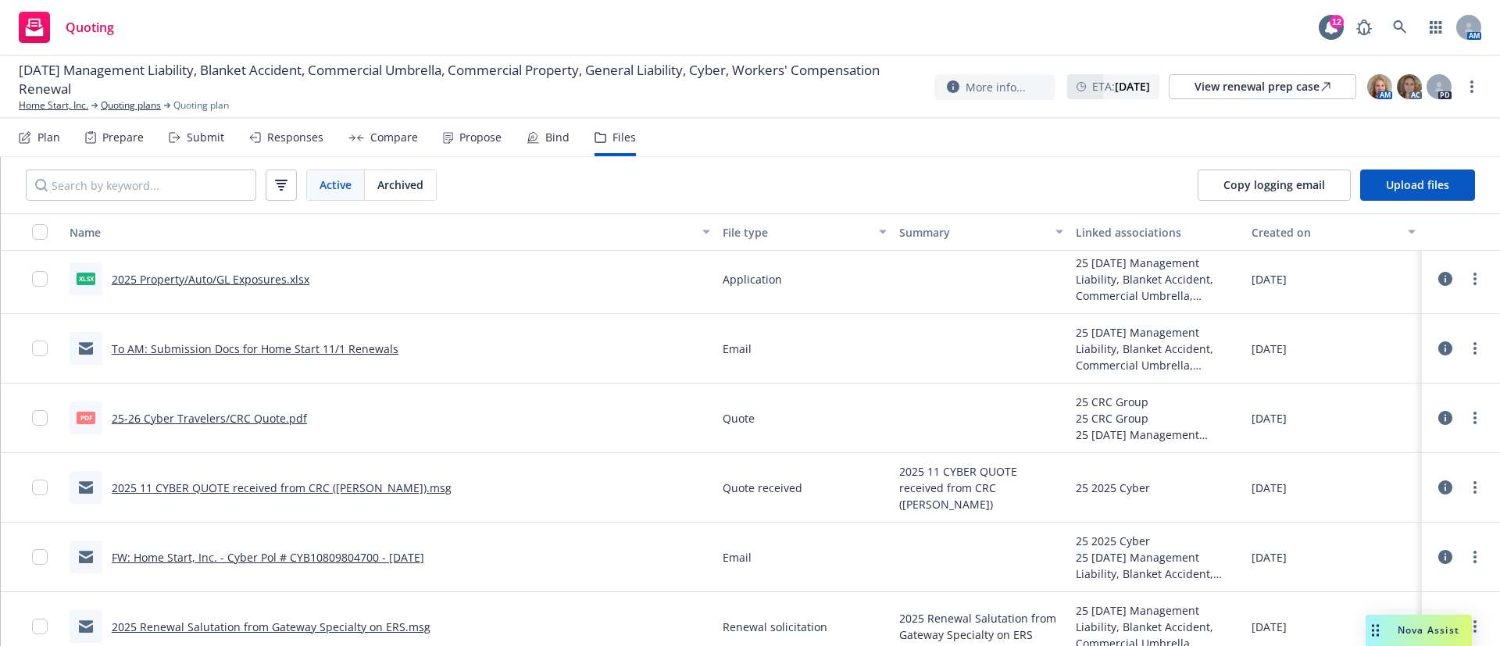
click at [372, 488] on link "2025 11 CYBER QUOTE received from CRC ([PERSON_NAME]).msg" at bounding box center [282, 488] width 340 height 15
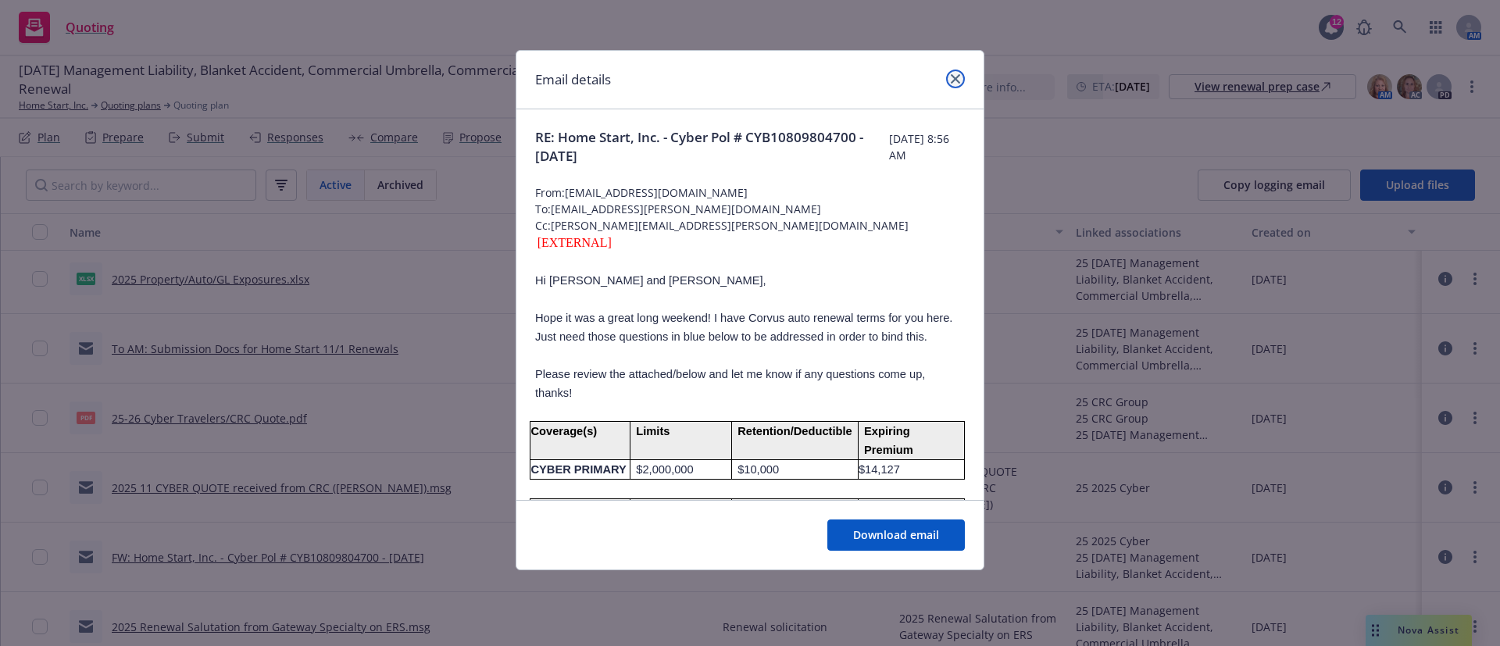
click at [951, 79] on icon "close" at bounding box center [955, 78] width 9 height 9
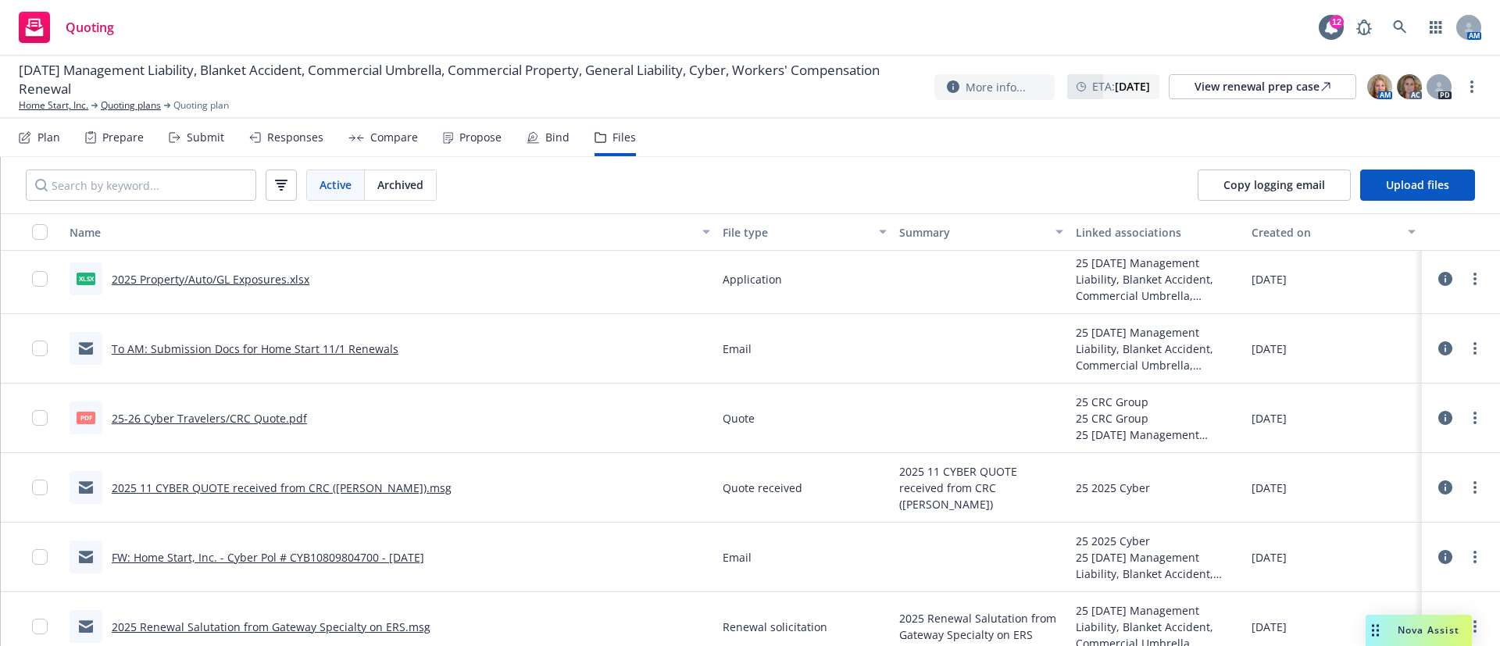
click at [1438, 488] on icon at bounding box center [1445, 488] width 14 height 14
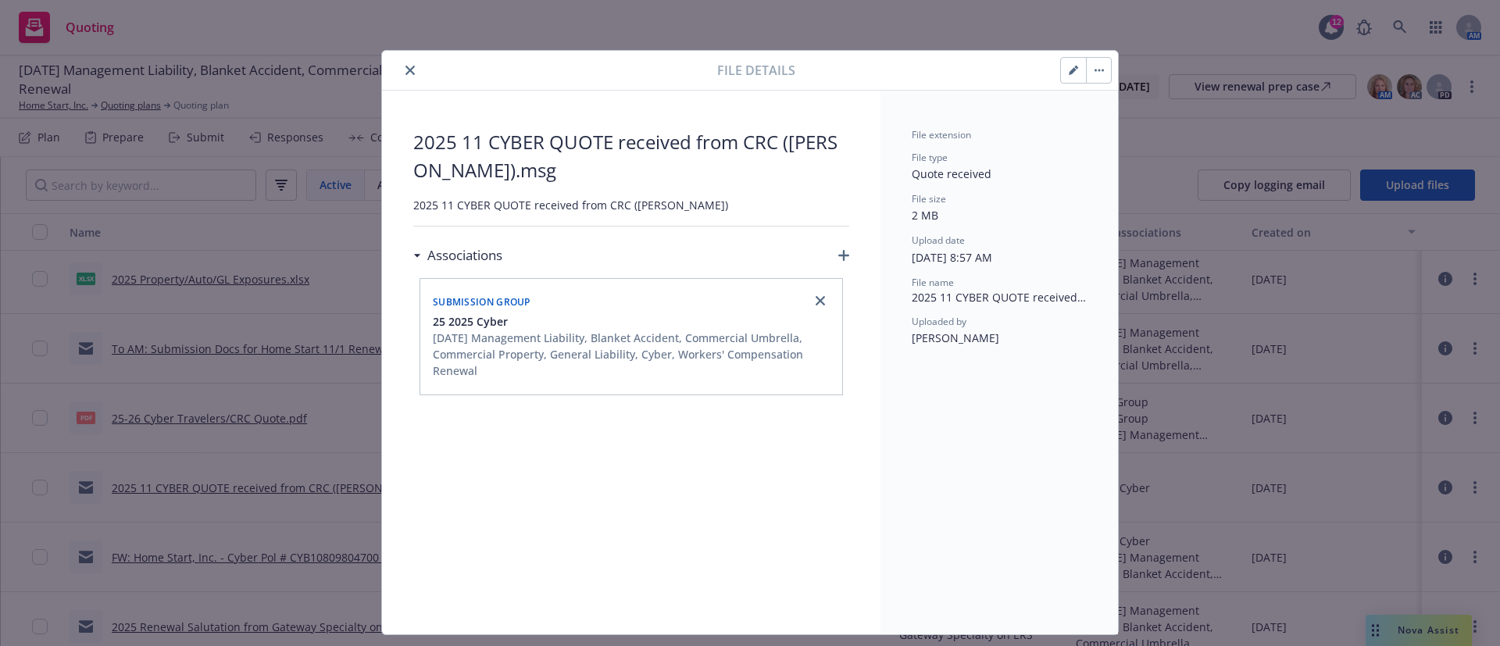
click at [401, 72] on button "close" at bounding box center [410, 70] width 19 height 19
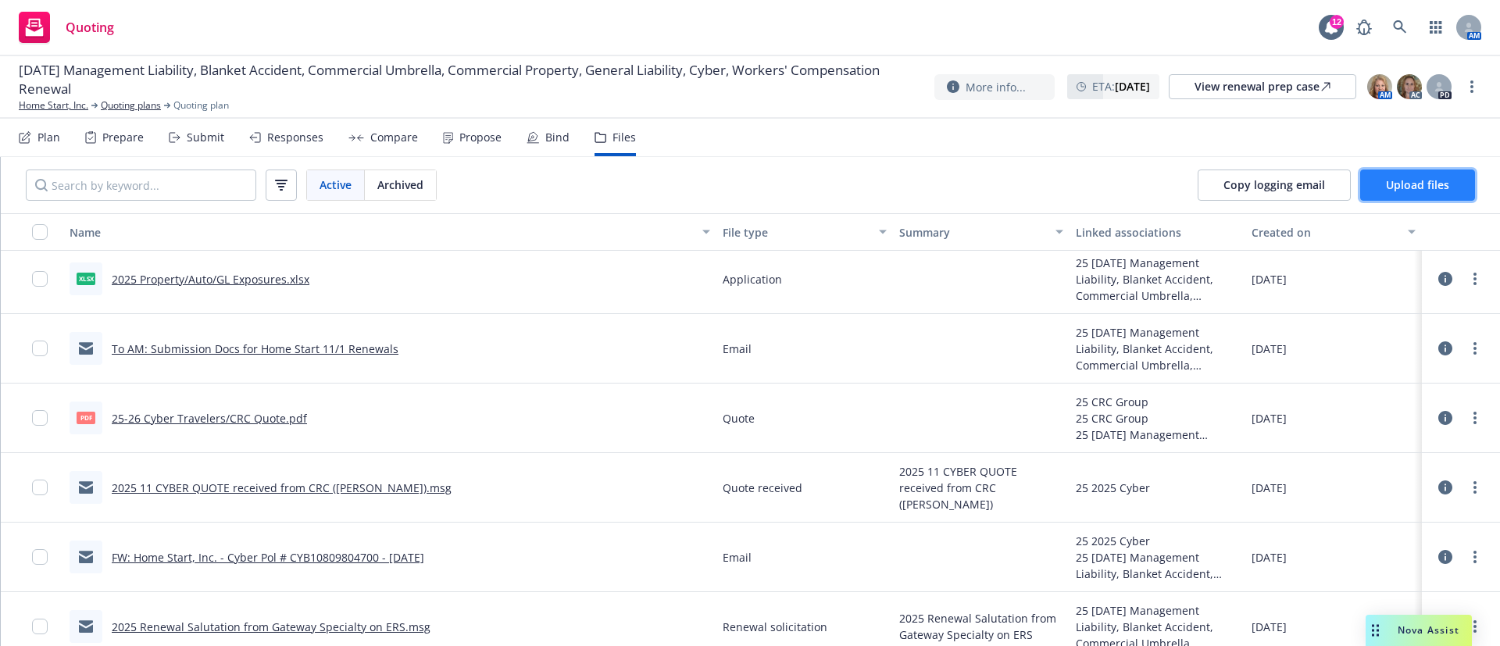
click at [1427, 174] on button "Upload files" at bounding box center [1417, 185] width 115 height 31
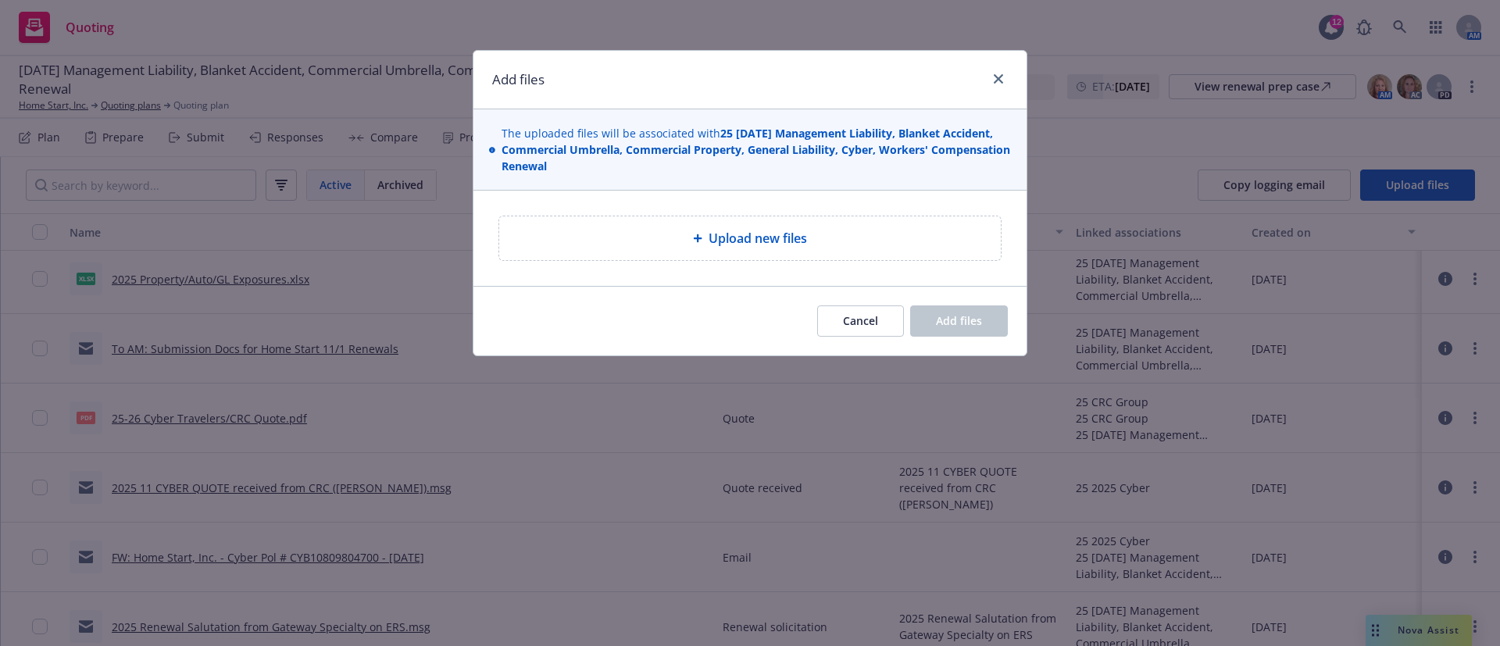
click at [890, 252] on div "Upload new files" at bounding box center [750, 238] width 502 height 44
click at [839, 320] on button "Cancel" at bounding box center [860, 320] width 87 height 31
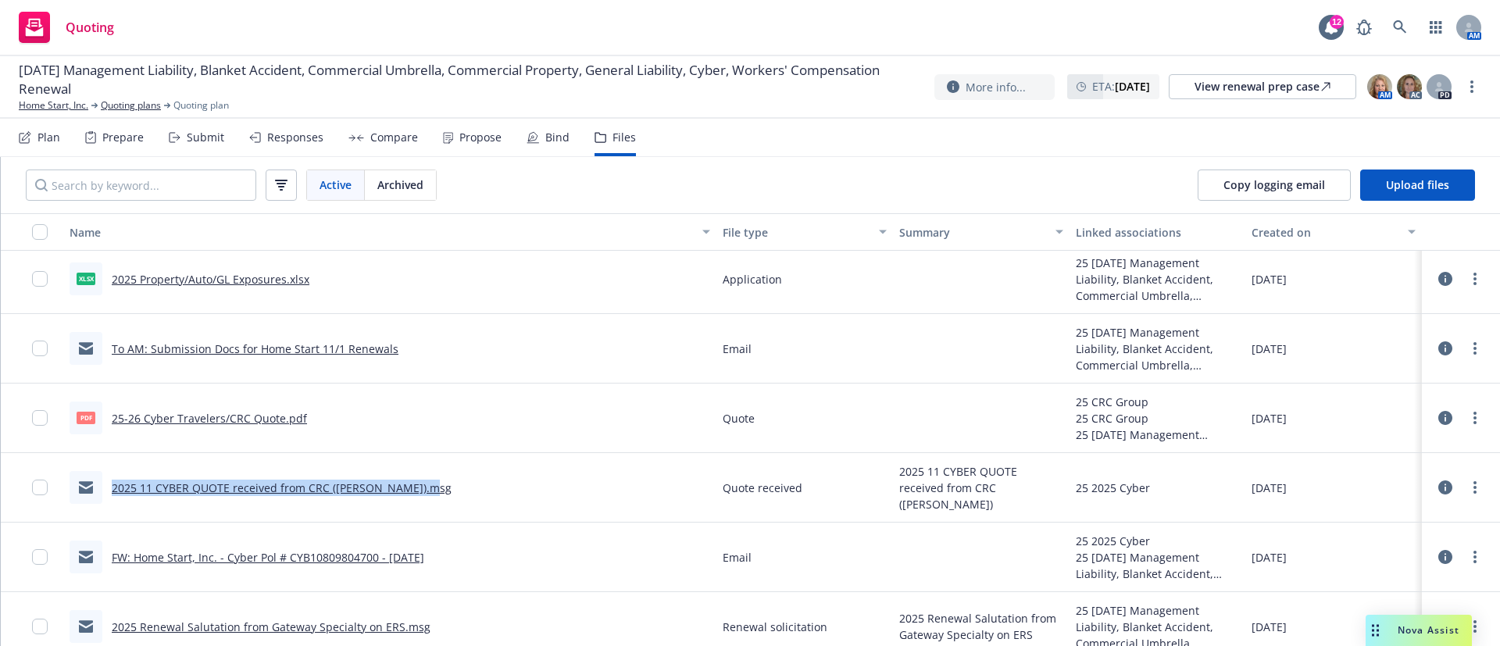
drag, startPoint x: 491, startPoint y: 501, endPoint x: 107, endPoint y: 502, distance: 384.4
click at [107, 502] on div "2025 11 CYBER QUOTE received from CRC ([PERSON_NAME]).msg" at bounding box center [389, 488] width 653 height 70
click at [461, 484] on div "2025 11 CYBER QUOTE received from CRC ([PERSON_NAME]).msg" at bounding box center [389, 488] width 653 height 70
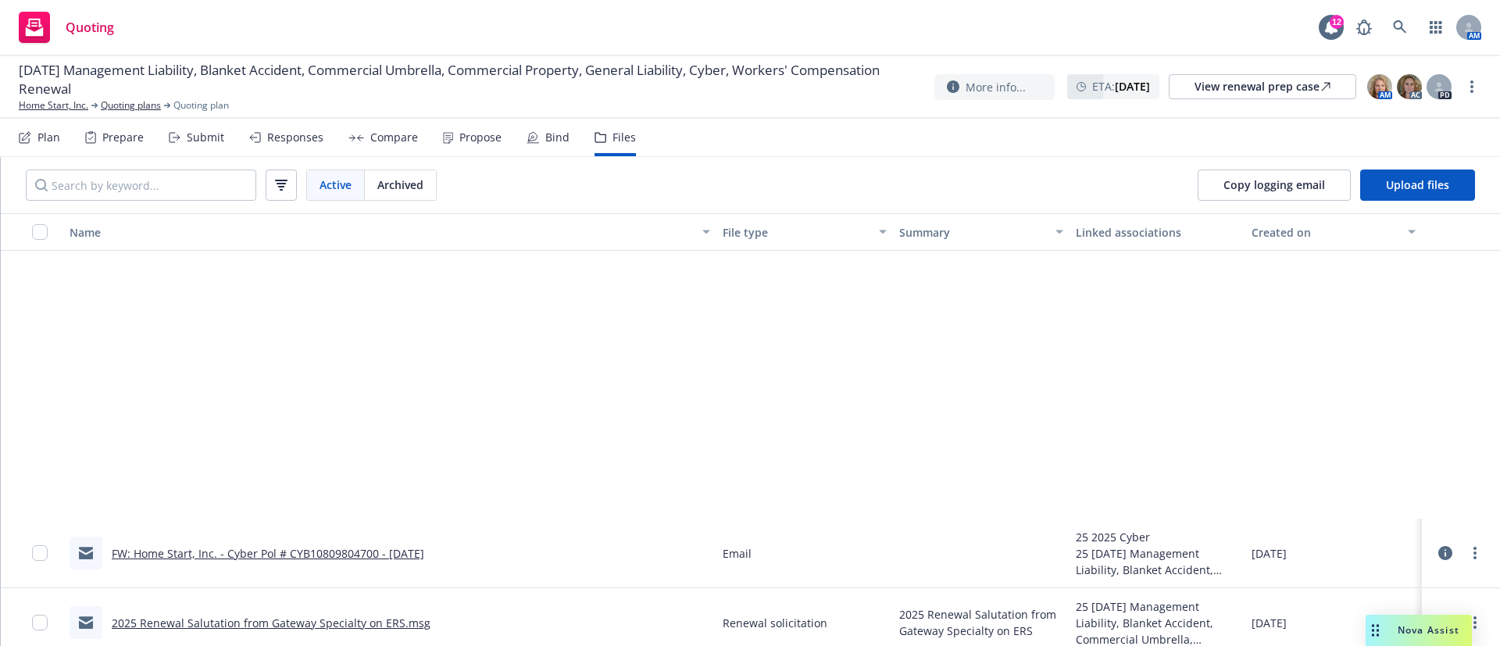
scroll to position [682, 0]
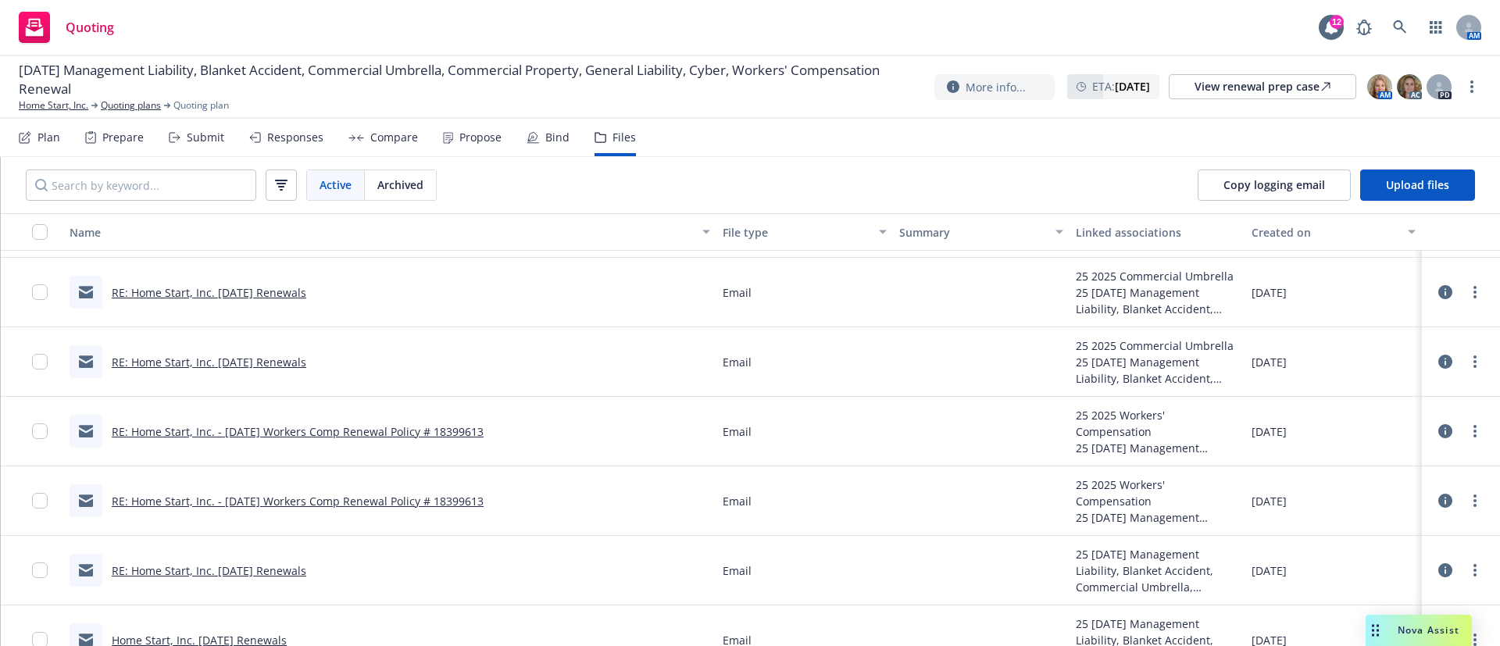
drag, startPoint x: 330, startPoint y: 573, endPoint x: 113, endPoint y: 569, distance: 216.5
click at [113, 569] on div "RE: Home Start, Inc. [DATE] Renewals" at bounding box center [389, 571] width 653 height 70
click at [408, 542] on div "RE: Home Start, Inc. [DATE] Renewals" at bounding box center [389, 571] width 653 height 70
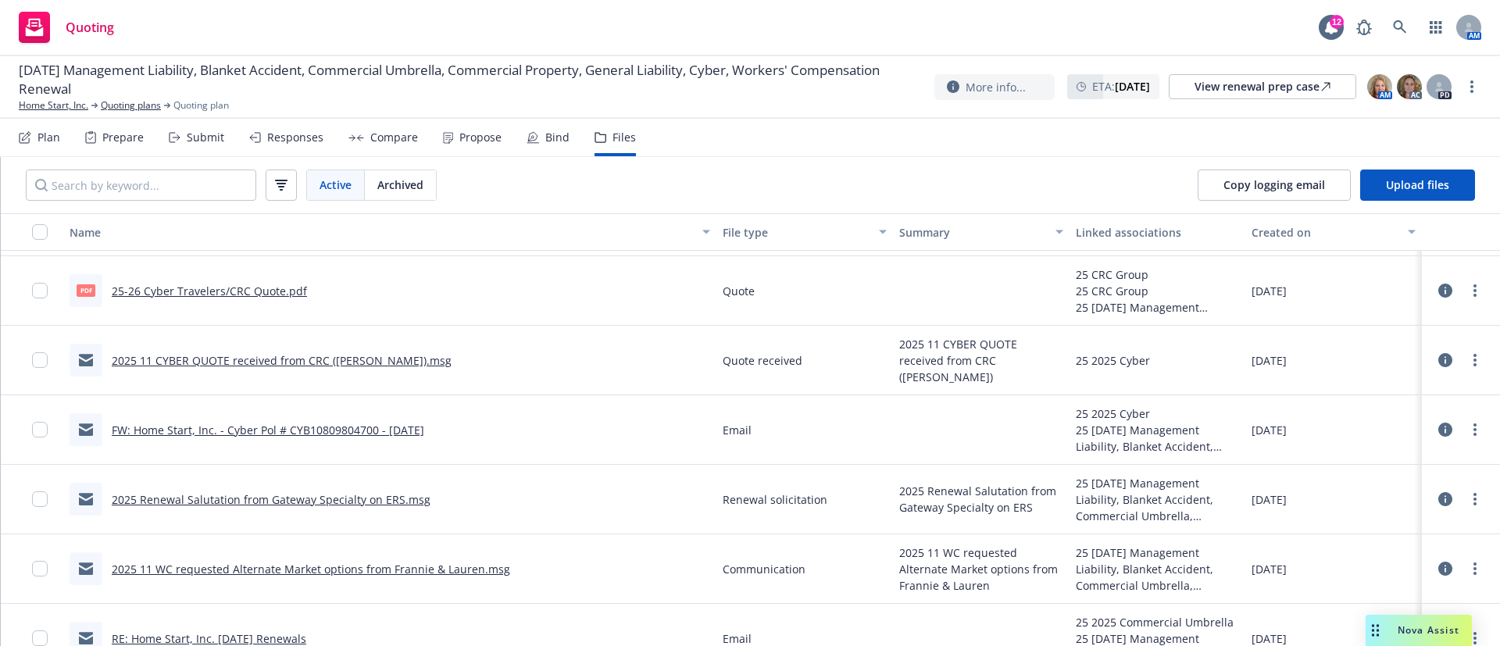
scroll to position [330, 0]
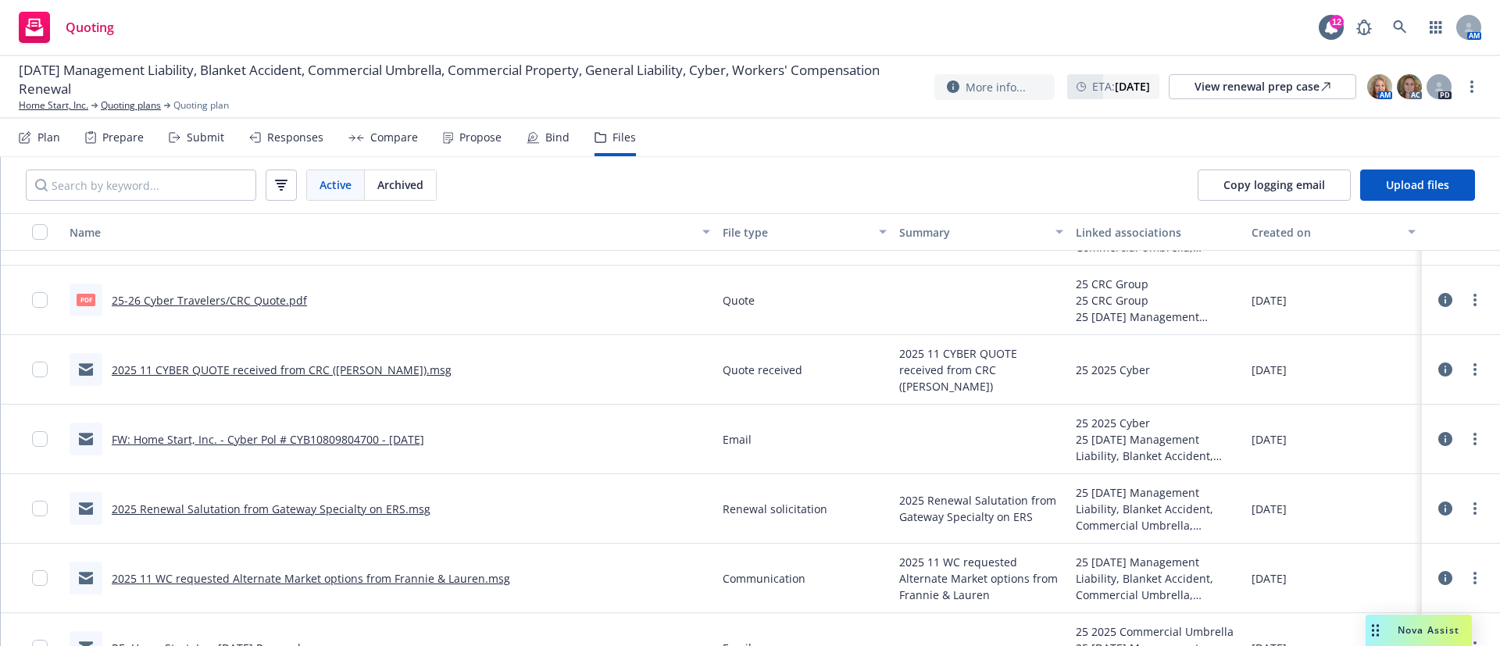
click at [290, 436] on link "FW: Home Start, Inc. - Cyber Pol # CYB10809804700 - [DATE]" at bounding box center [268, 439] width 313 height 15
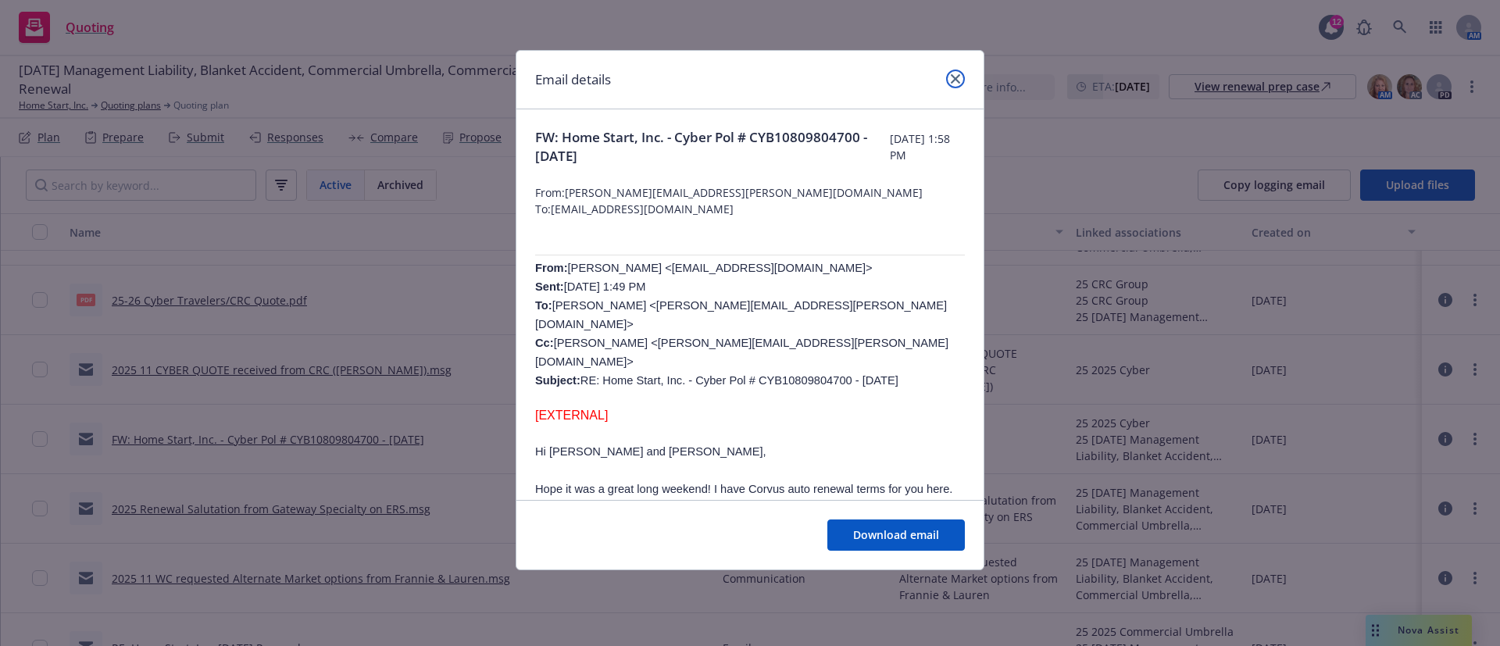
drag, startPoint x: 945, startPoint y: 76, endPoint x: 1007, endPoint y: 148, distance: 95.3
click at [951, 83] on icon "close" at bounding box center [955, 78] width 9 height 9
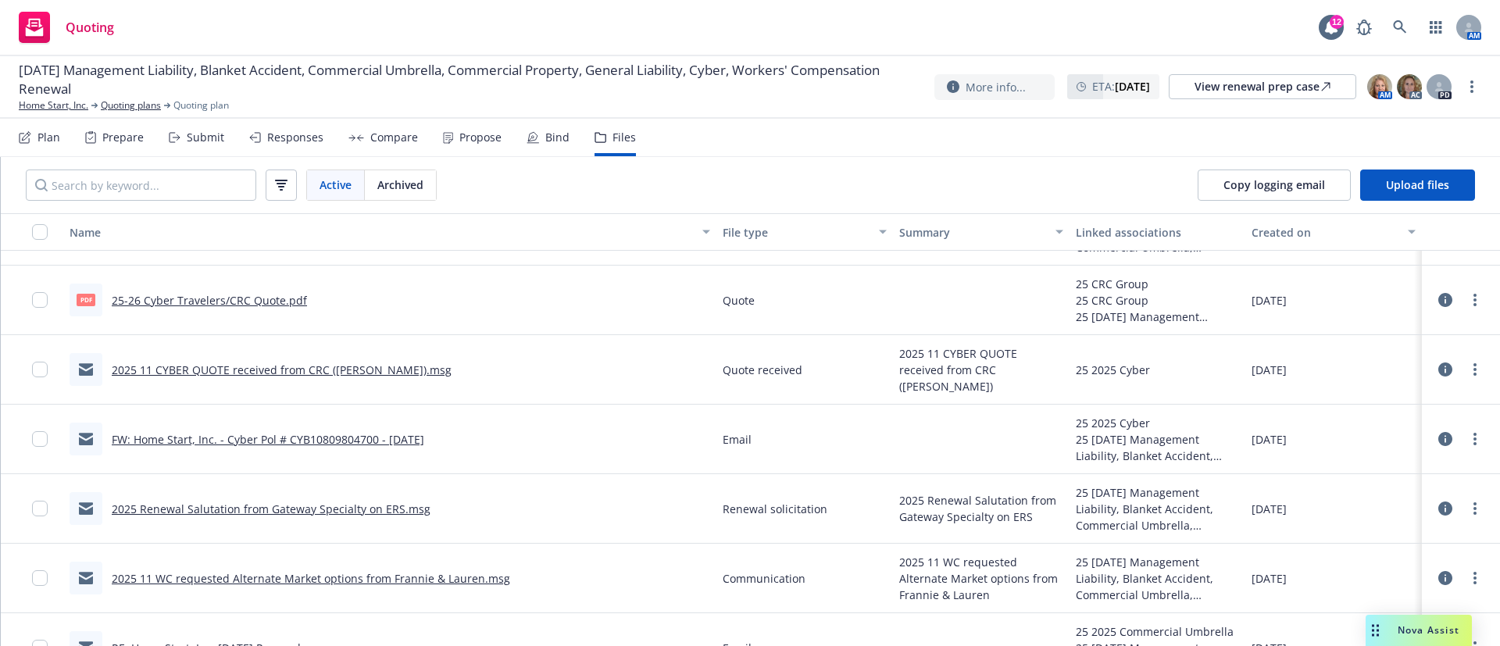
click at [1438, 431] on div at bounding box center [1461, 438] width 47 height 31
click at [1438, 437] on icon at bounding box center [1445, 439] width 14 height 14
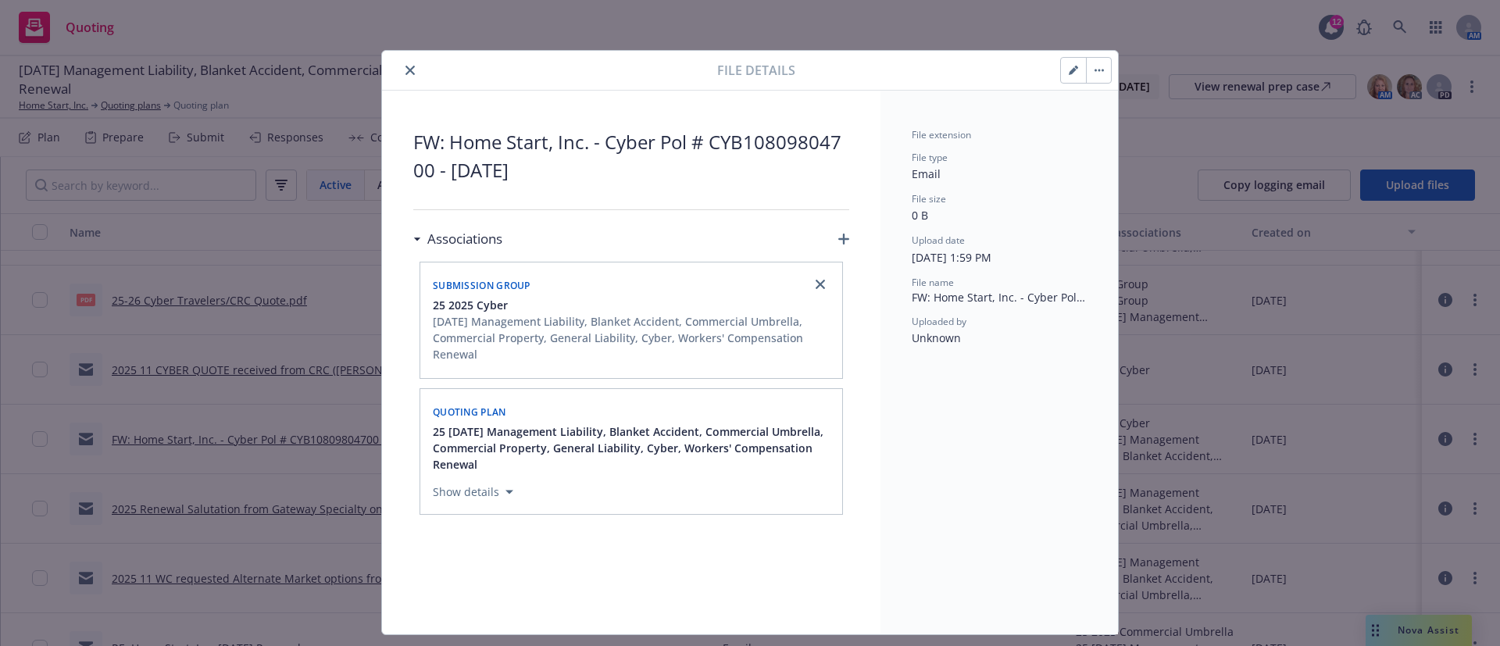
click at [1061, 70] on button "button" at bounding box center [1073, 70] width 25 height 25
type textarea "x"
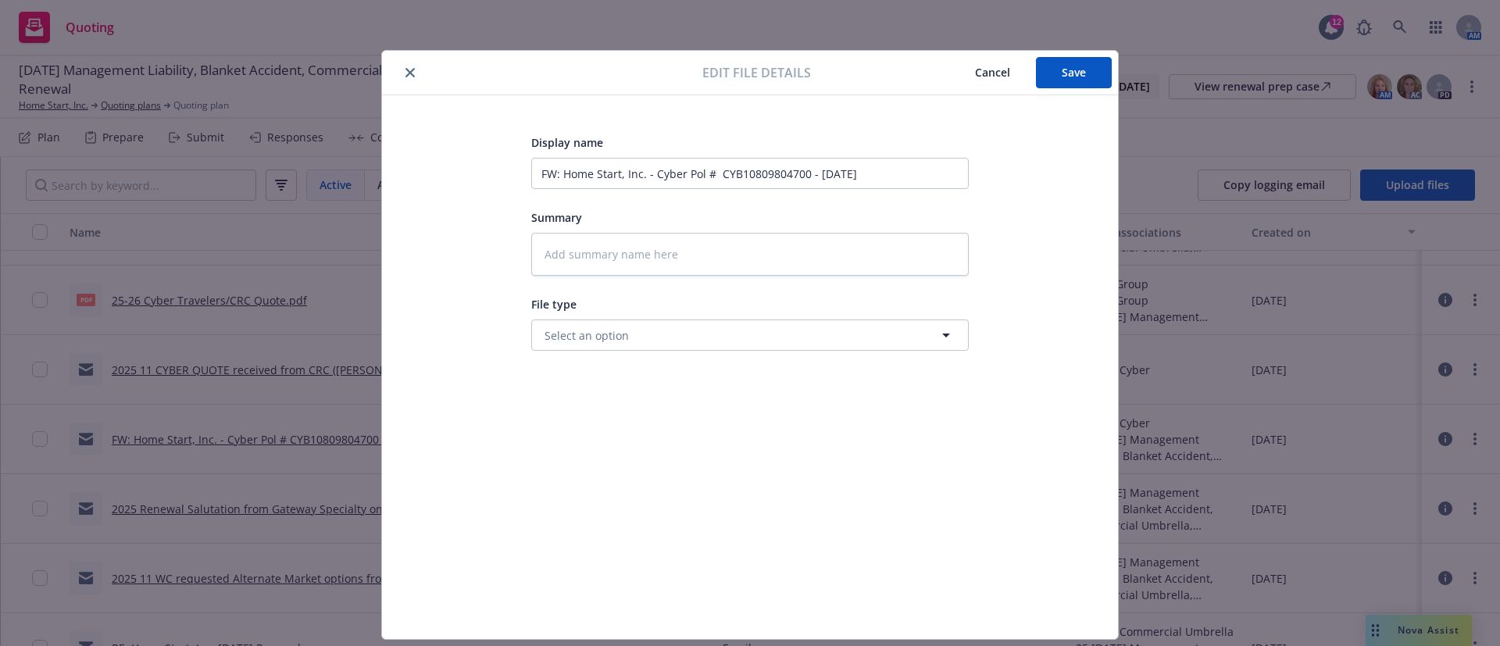
click at [401, 64] on button "close" at bounding box center [410, 72] width 19 height 19
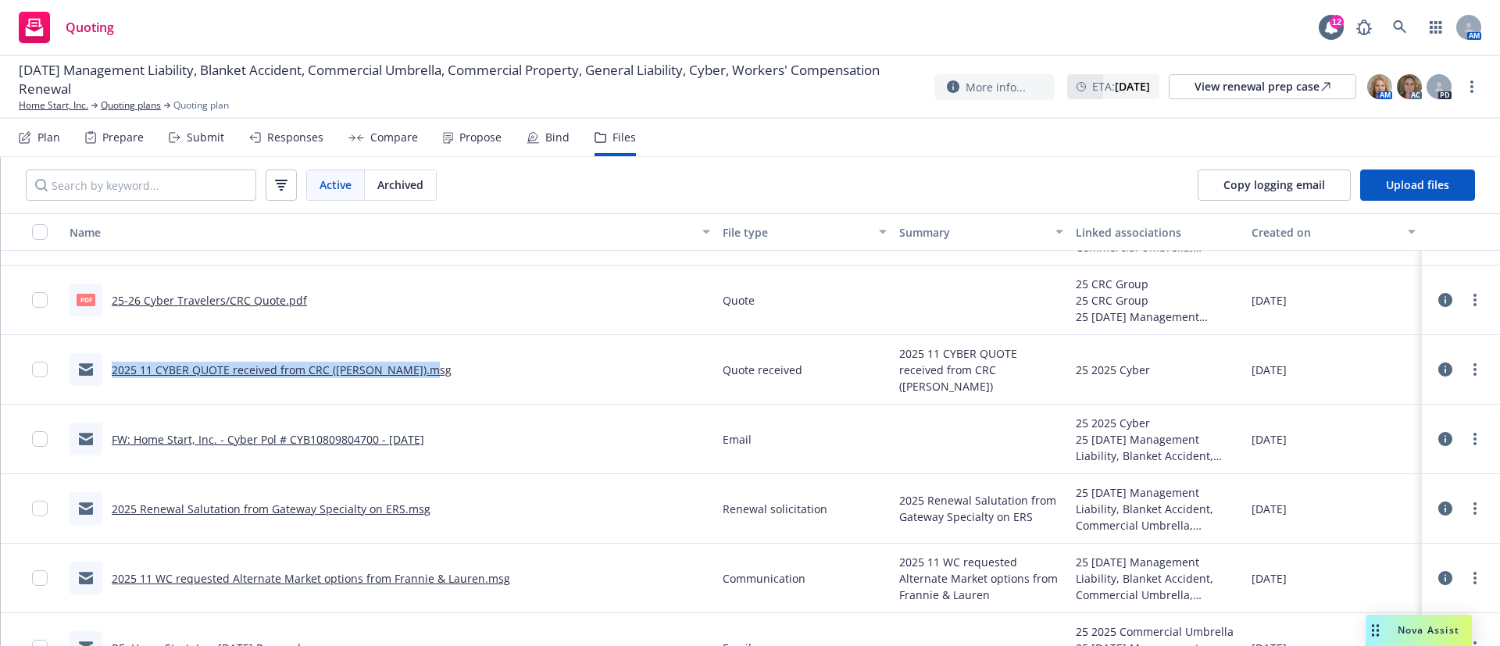
drag, startPoint x: 471, startPoint y: 385, endPoint x: 113, endPoint y: 367, distance: 358.3
click at [113, 367] on div "2025 11 CYBER QUOTE received from CRC ([PERSON_NAME]).msg" at bounding box center [389, 370] width 653 height 70
click at [505, 380] on div "2025 11 CYBER QUOTE received from CRC ([PERSON_NAME]).msg" at bounding box center [389, 370] width 653 height 70
click at [404, 440] on link "FW: Home Start, Inc. - Cyber Pol # CYB10809804700 - [DATE]" at bounding box center [268, 439] width 313 height 15
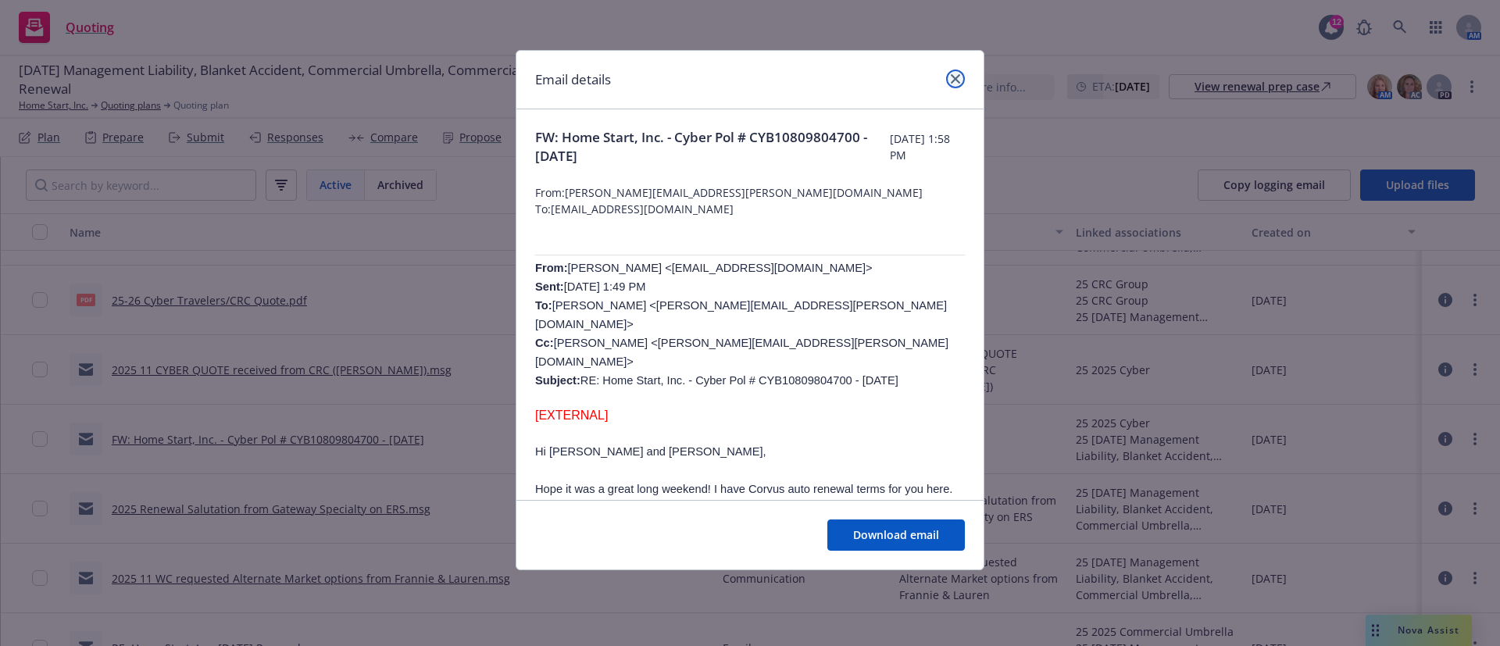
click at [946, 77] on link "close" at bounding box center [955, 79] width 19 height 19
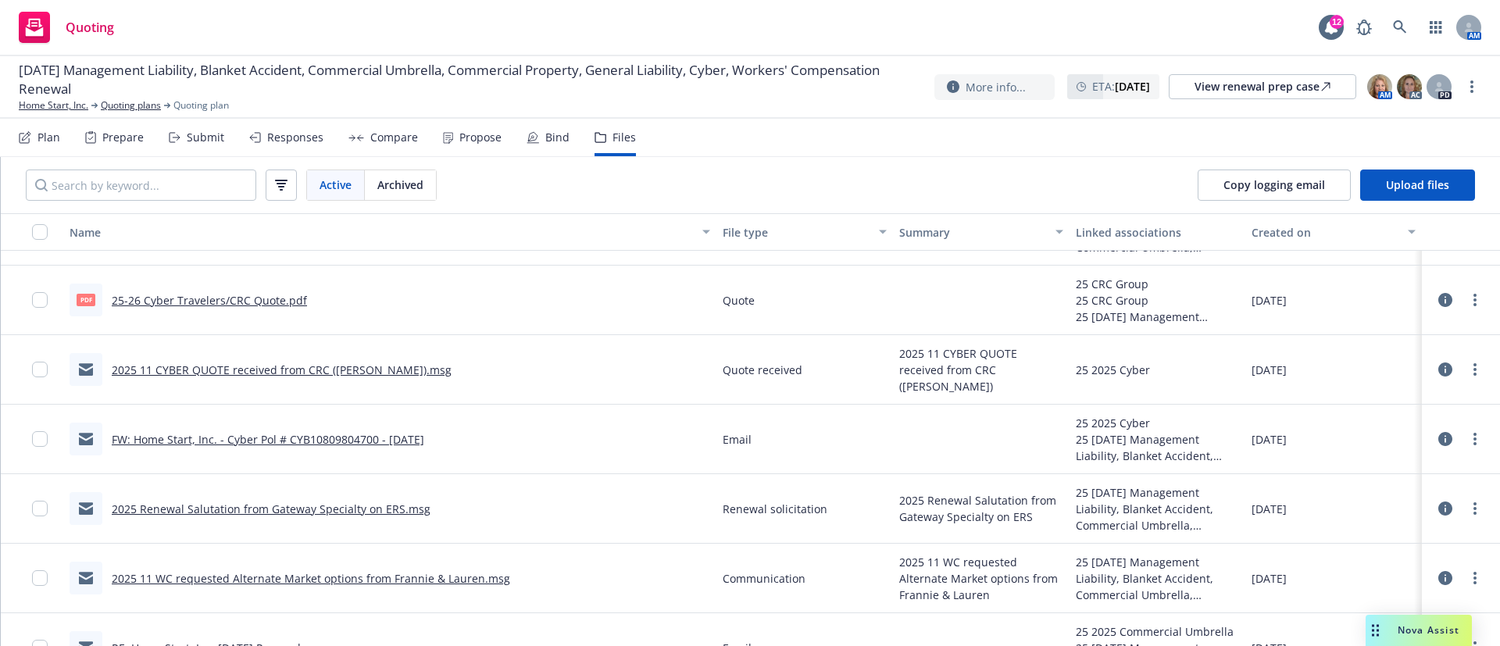
click at [259, 372] on link "2025 11 CYBER QUOTE received from CRC ([PERSON_NAME]).msg" at bounding box center [282, 370] width 340 height 15
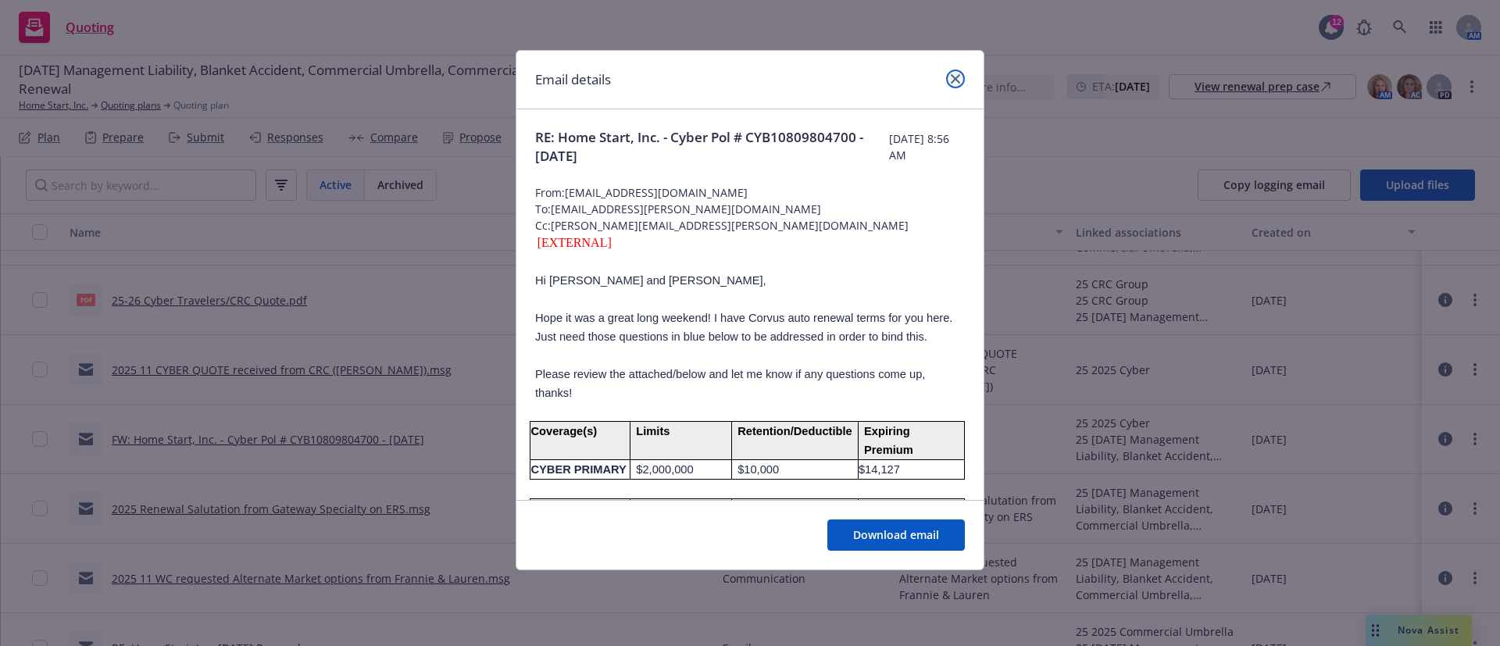
click at [951, 77] on icon "close" at bounding box center [955, 78] width 9 height 9
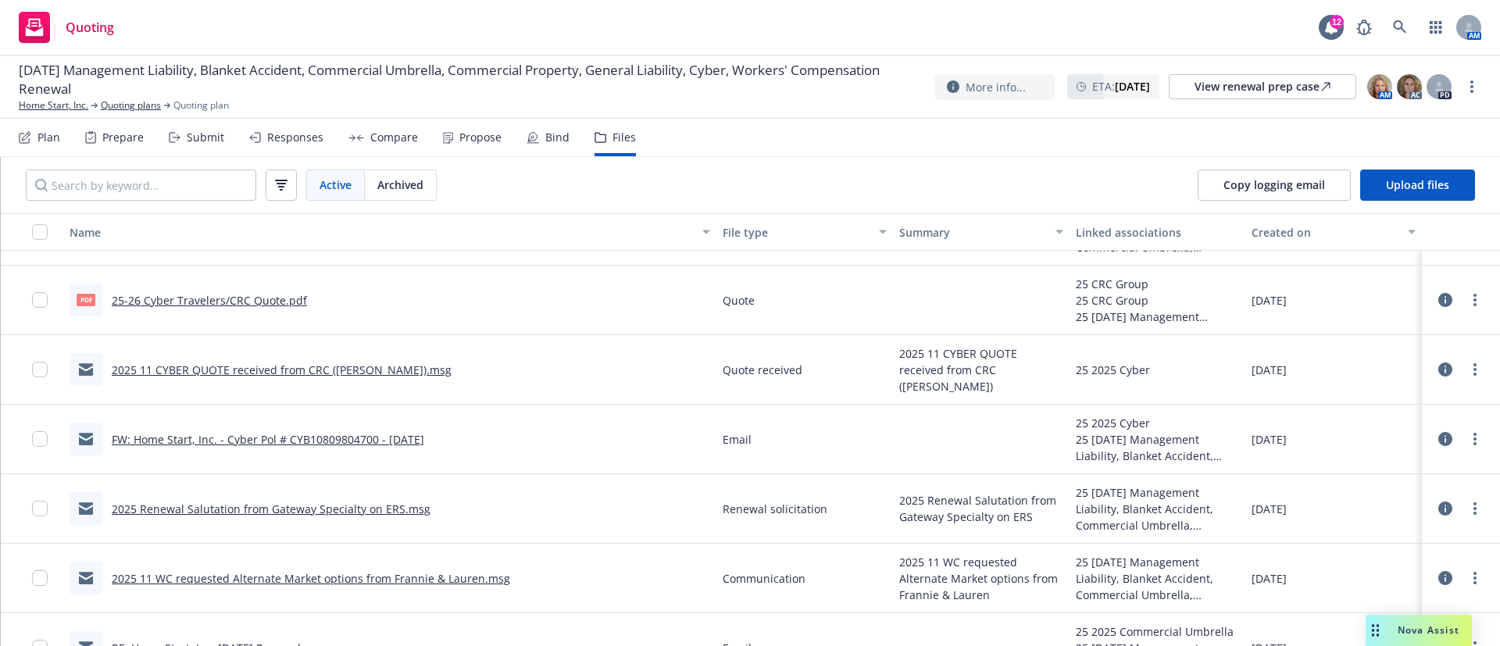
drag, startPoint x: 481, startPoint y: 456, endPoint x: 54, endPoint y: 452, distance: 426.6
click at [54, 452] on div "FW: Home Start, Inc. - Cyber Pol # CYB10809804700 - [DATE] Email 25 2025 Cyber …" at bounding box center [750, 440] width 1499 height 70
click at [523, 438] on div "FW: Home Start, Inc. - Cyber Pol # CYB10809804700 - [DATE]" at bounding box center [389, 440] width 653 height 70
click at [390, 375] on link "2025 11 CYBER QUOTE received from CRC ([PERSON_NAME]).msg" at bounding box center [282, 370] width 340 height 15
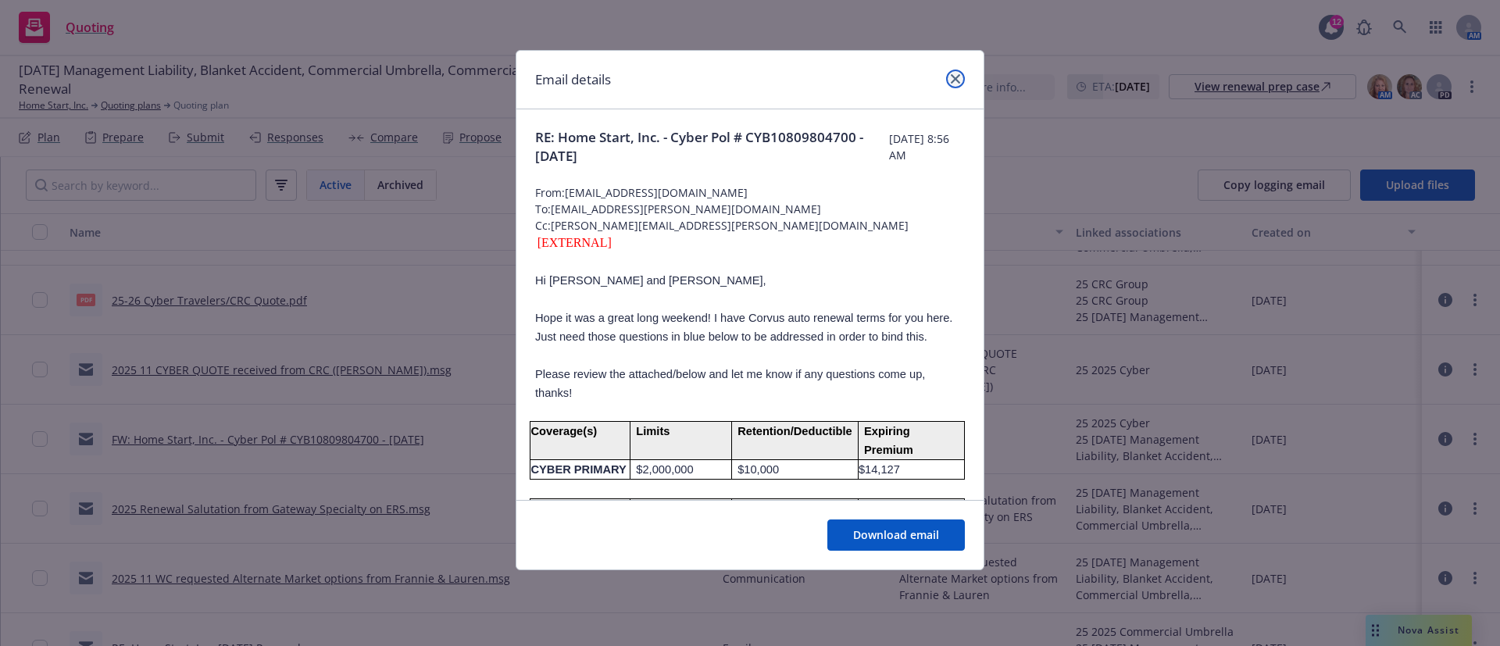
click at [951, 83] on icon "close" at bounding box center [955, 78] width 9 height 9
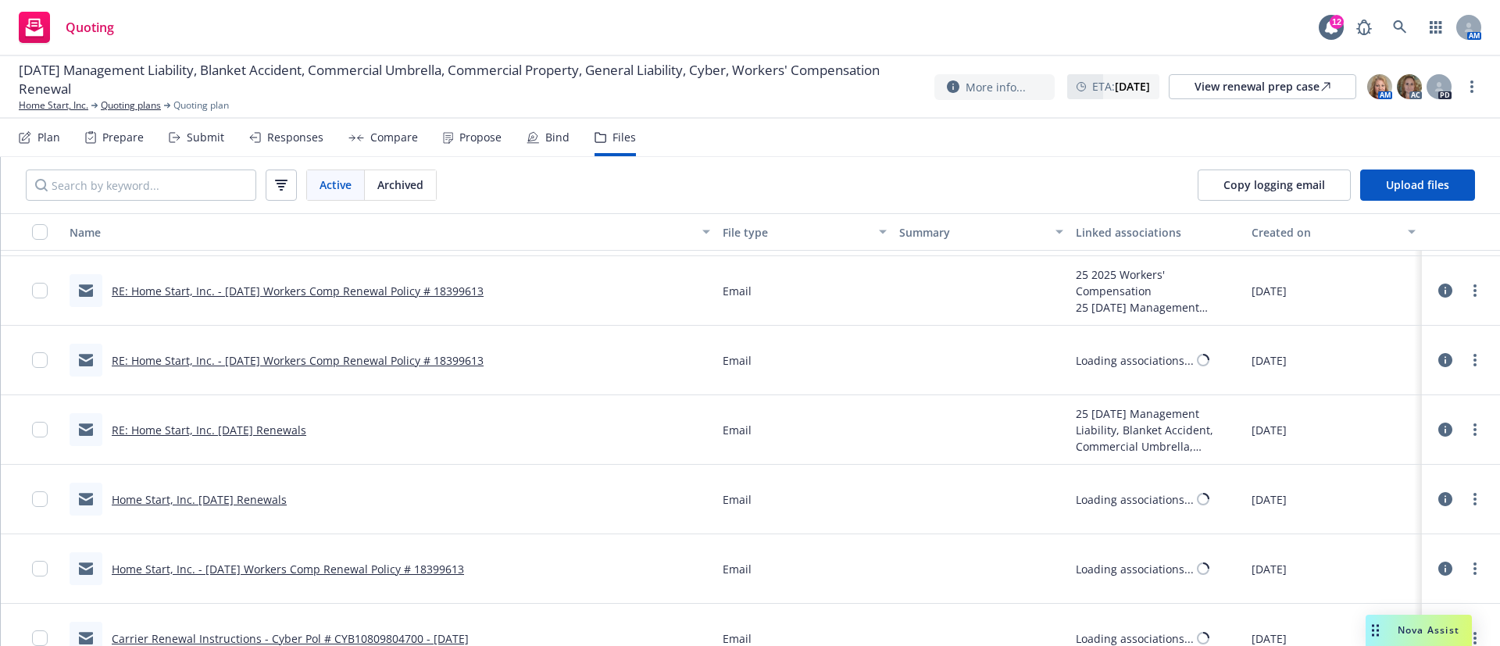
scroll to position [916, 0]
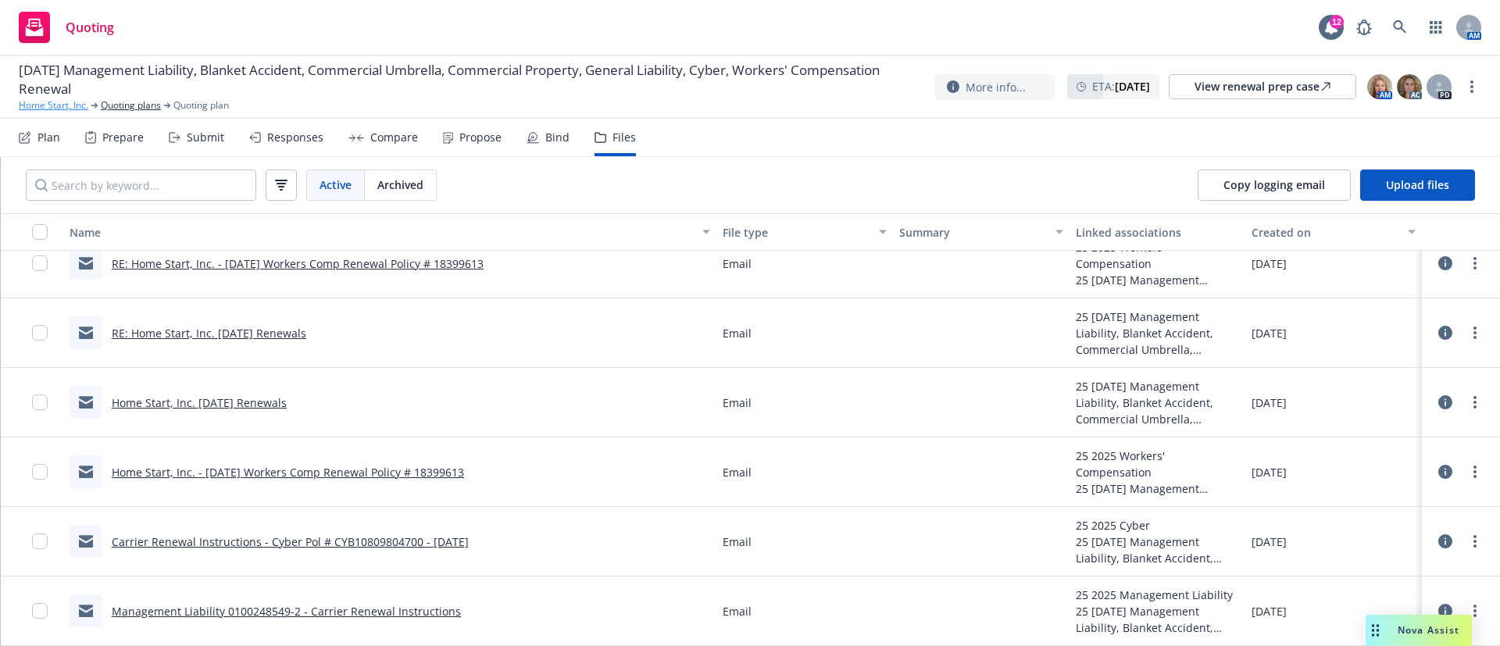
click at [72, 105] on link "Home Start, Inc." at bounding box center [54, 105] width 70 height 14
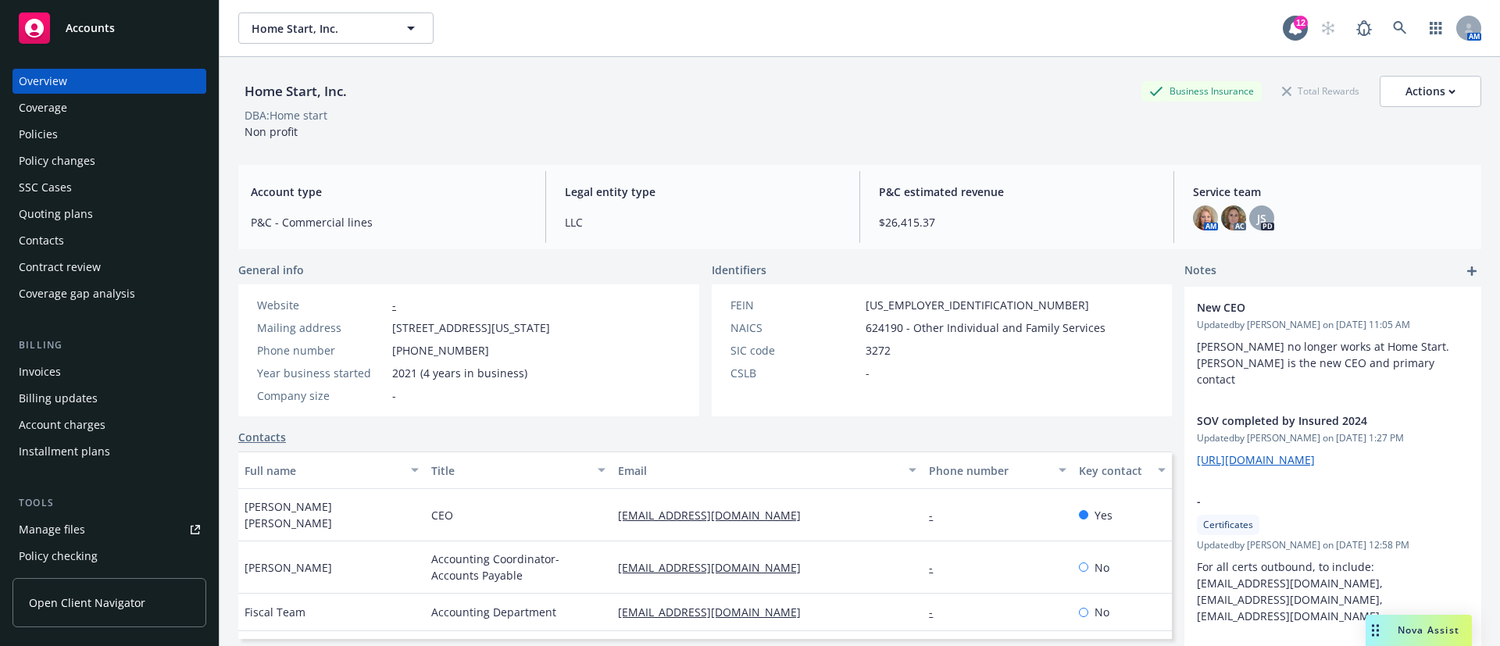
click at [121, 189] on div "SSC Cases" at bounding box center [109, 187] width 181 height 25
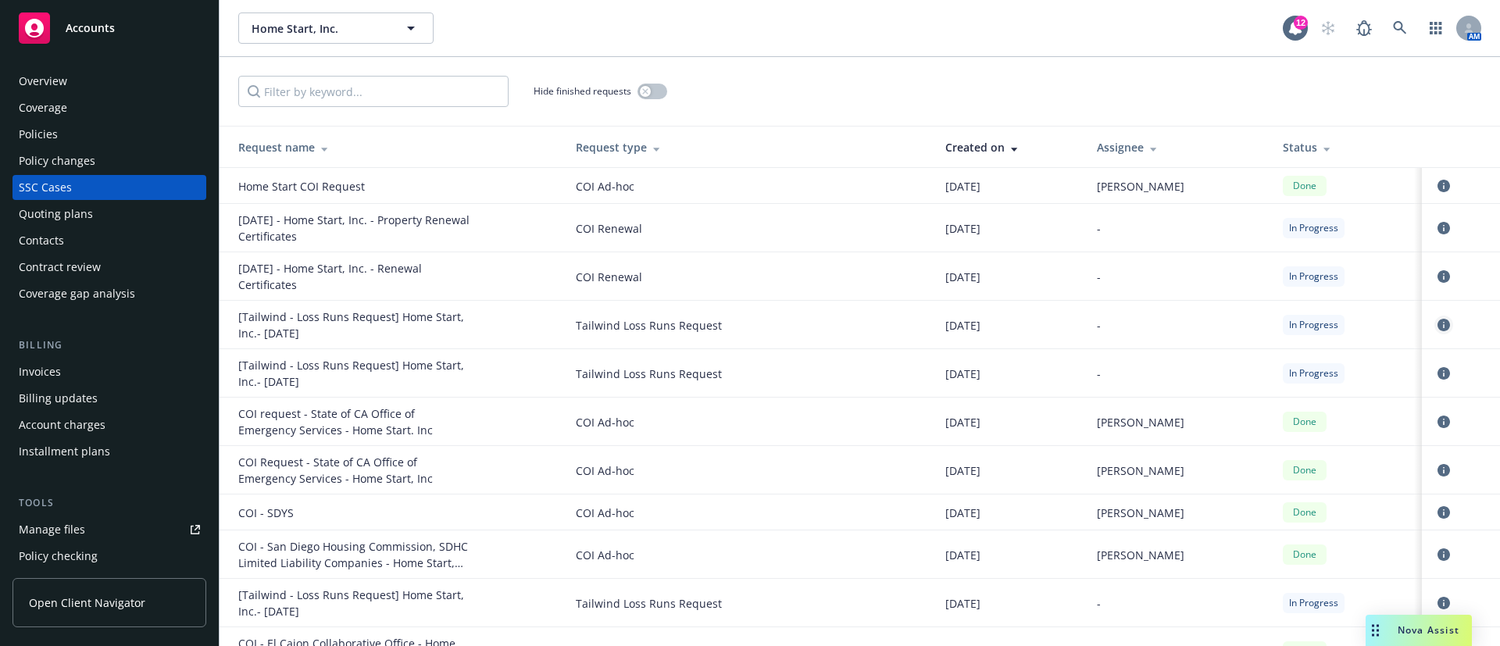
click at [1438, 329] on icon "circleInformation" at bounding box center [1444, 325] width 13 height 13
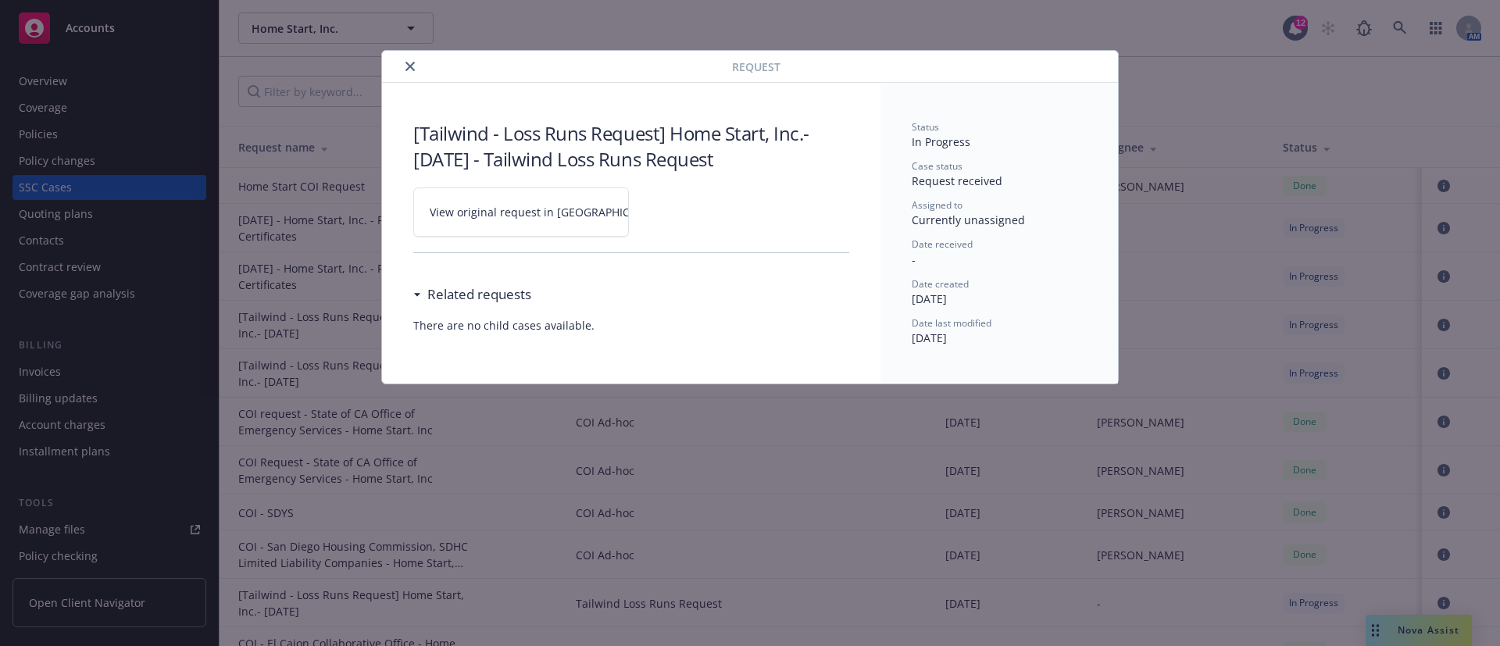
click at [529, 209] on span "View original request in SSC" at bounding box center [548, 212] width 237 height 16
click at [411, 68] on icon "close" at bounding box center [409, 66] width 9 height 9
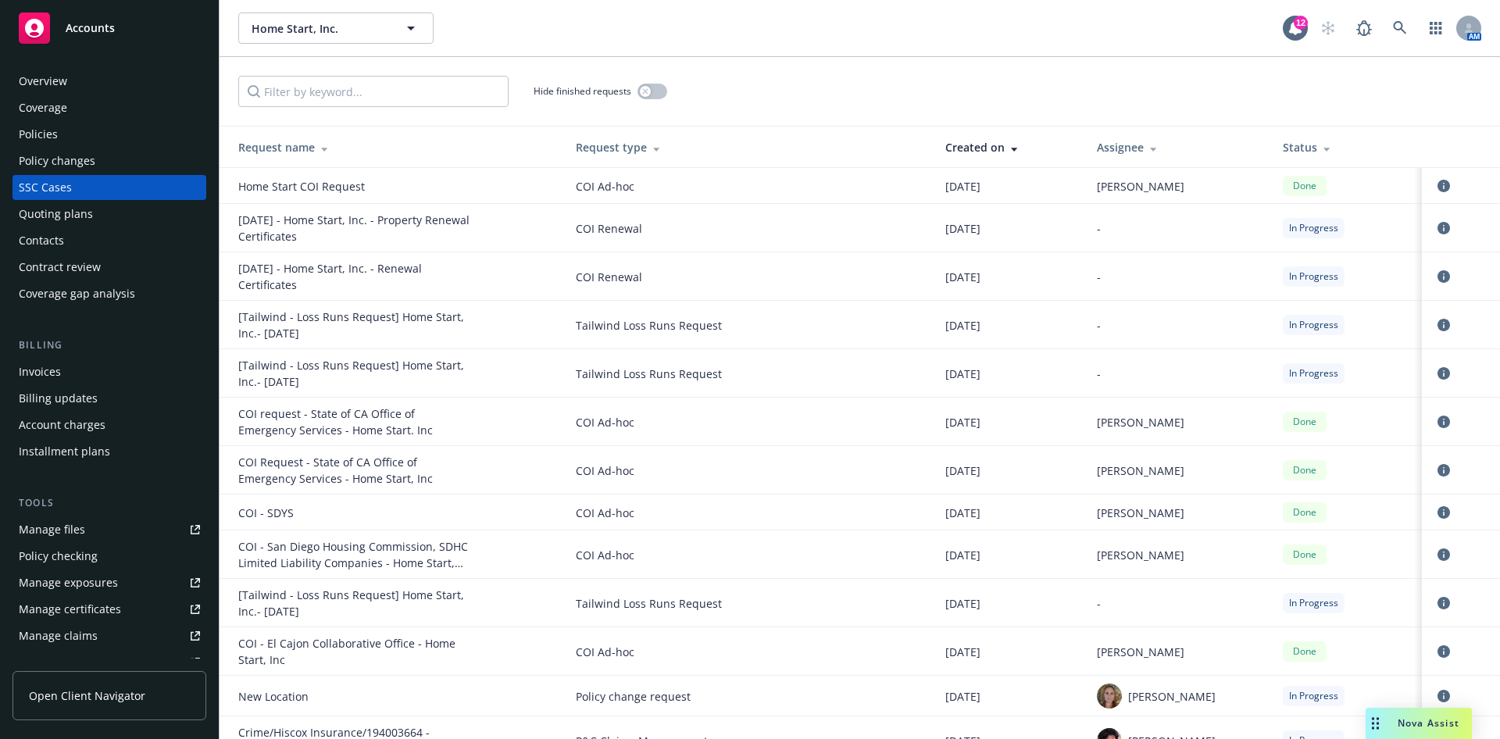
click at [142, 210] on div "Quoting plans" at bounding box center [109, 214] width 181 height 25
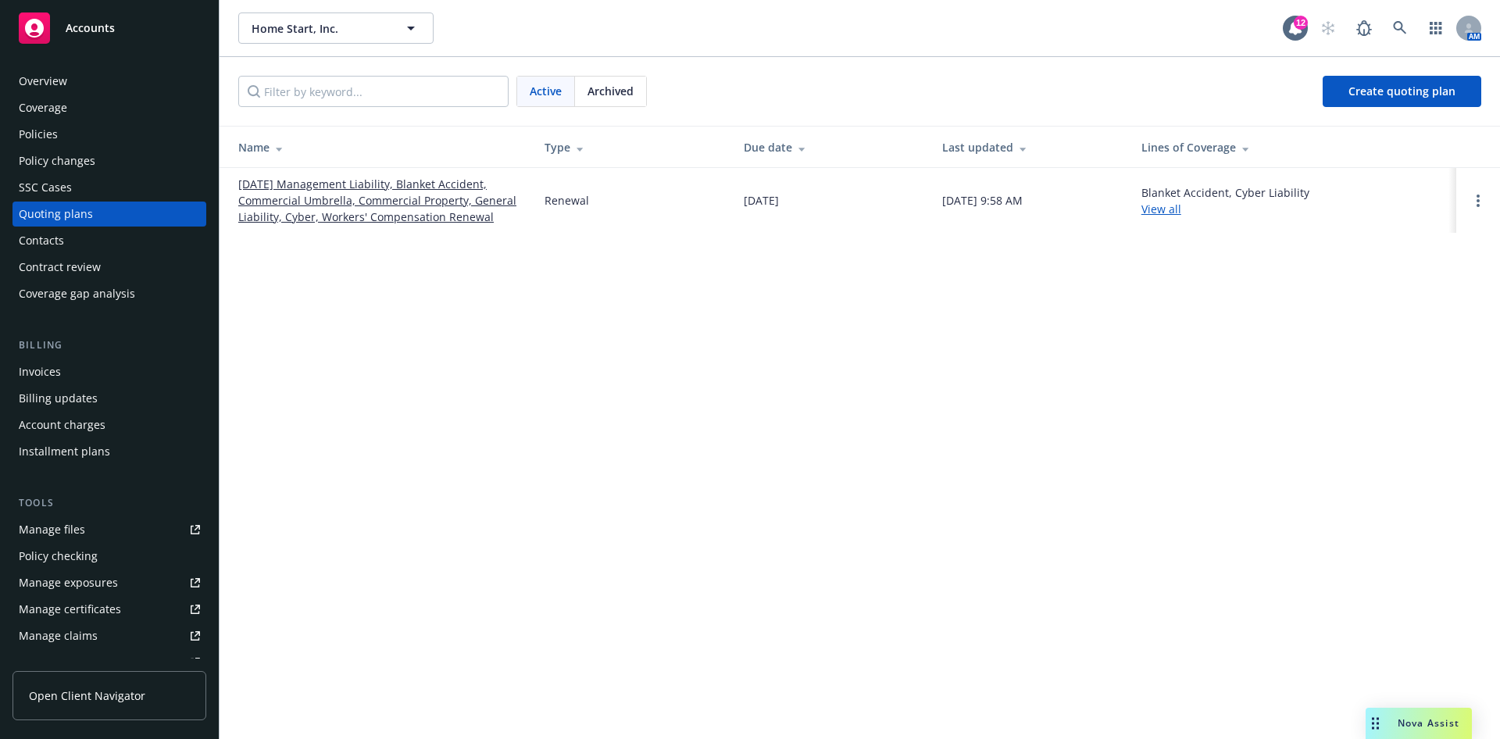
click at [298, 216] on link "[DATE] Management Liability, Blanket Accident, Commercial Umbrella, Commercial …" at bounding box center [378, 200] width 281 height 49
